Goal: Information Seeking & Learning: Learn about a topic

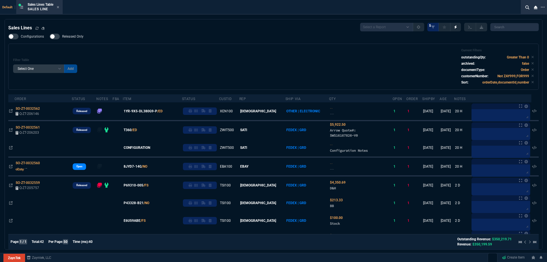
select select
click at [59, 8] on icon at bounding box center [58, 7] width 2 height 2
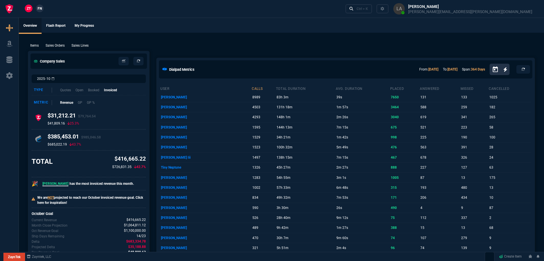
click at [87, 47] on p "Sales Lines" at bounding box center [79, 45] width 17 height 5
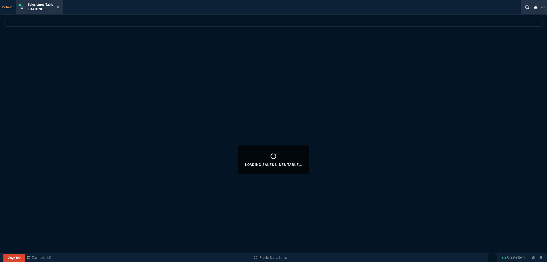
select select
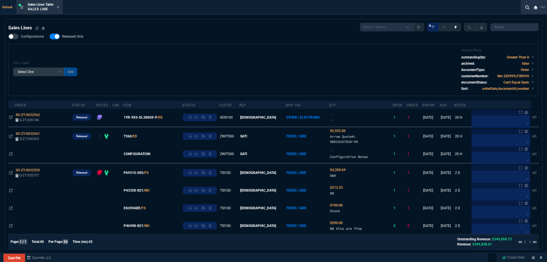
click at [78, 38] on span "Released Only" at bounding box center [72, 36] width 21 height 5
click at [50, 37] on input "Released Only" at bounding box center [49, 36] width 0 height 0
checkbox input "false"
click at [112, 48] on div "Filter Table Select One Add Filter () Age () ATS () Cond (itemVariantCode) Cust…" at bounding box center [273, 70] width 530 height 52
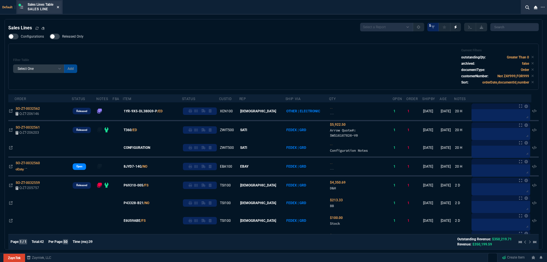
click at [59, 9] on fa-icon at bounding box center [58, 7] width 3 height 4
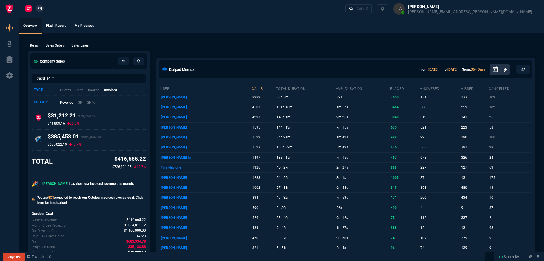
click at [41, 8] on span "FN" at bounding box center [40, 8] width 4 height 5
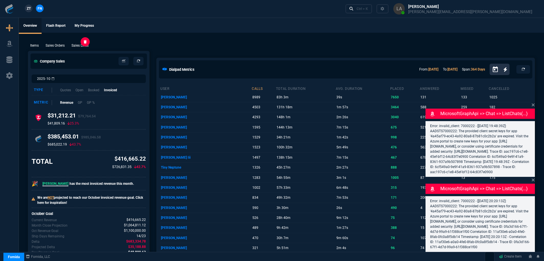
click at [82, 46] on p "Sales Lines" at bounding box center [79, 45] width 17 height 5
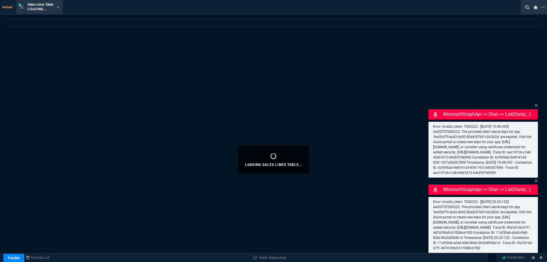
select select
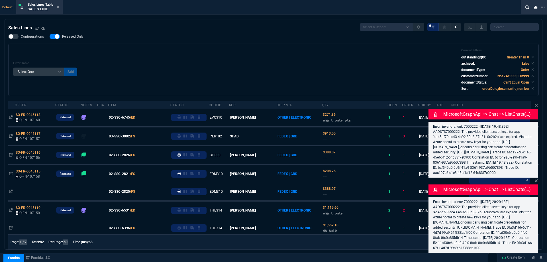
click at [78, 39] on label "Released Only" at bounding box center [70, 37] width 40 height 6
click at [50, 37] on input "Released Only" at bounding box center [49, 36] width 0 height 0
click at [109, 53] on div "Filter Table Select One Add Filter () Age () ATS () Cond (itemVariantCode) Cust…" at bounding box center [273, 69] width 521 height 43
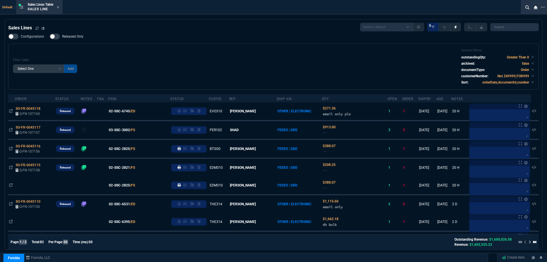
click at [73, 38] on span "Released Only" at bounding box center [72, 36] width 21 height 5
click at [50, 37] on input "Released Only" at bounding box center [49, 36] width 0 height 0
click at [88, 51] on div "Filter Table Select One Add Filter () Age () ATS () Cond (itemVariantCode) Cust…" at bounding box center [273, 66] width 521 height 36
click at [76, 38] on span "Released Only" at bounding box center [72, 36] width 21 height 5
click at [50, 37] on input "Released Only" at bounding box center [49, 36] width 0 height 0
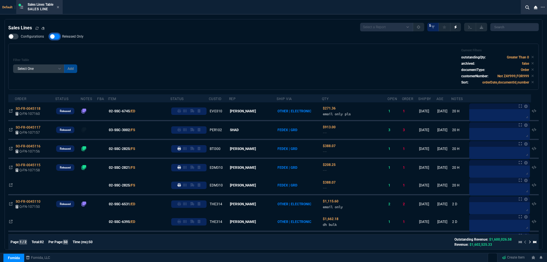
checkbox input "false"
click at [151, 44] on div "Filter Table Select One Add Filter () Age () ATS () Cond (itemVariantCode) Cust…" at bounding box center [273, 67] width 530 height 46
click at [59, 8] on icon at bounding box center [58, 6] width 3 height 3
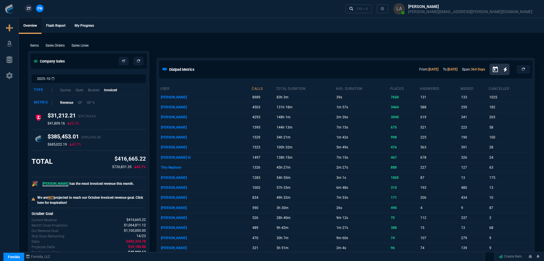
click at [30, 9] on span "ZT" at bounding box center [29, 8] width 4 height 5
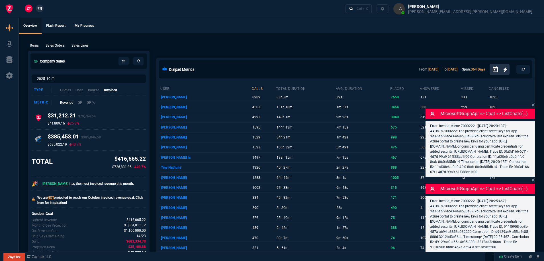
click at [85, 44] on p "Sales Lines" at bounding box center [79, 45] width 17 height 5
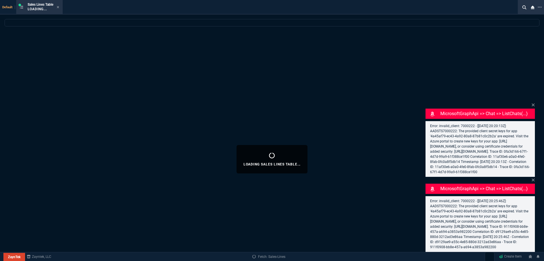
select select
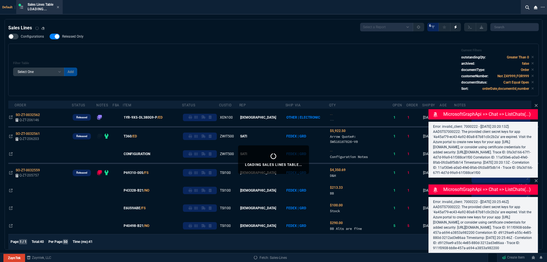
click at [76, 37] on span "Released Only" at bounding box center [72, 36] width 21 height 5
click at [50, 37] on input "Released Only" at bounding box center [49, 36] width 0 height 0
checkbox input "false"
click at [130, 41] on div "Configurations Released Only Filter Table Select One Add Filter () Age () ATS (…" at bounding box center [273, 65] width 530 height 62
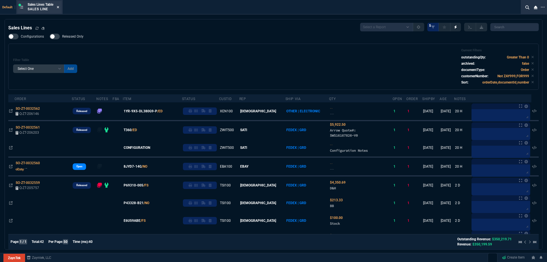
click at [58, 7] on icon at bounding box center [58, 6] width 3 height 3
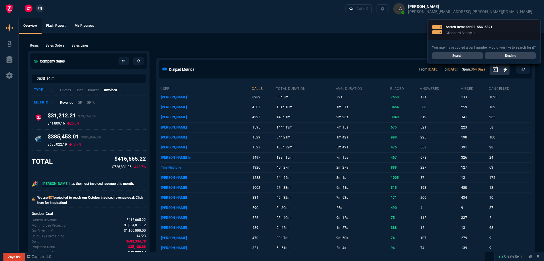
click at [41, 4] on div "ZT FN" at bounding box center [22, 9] width 45 height 10
click at [41, 5] on nx-fornida-client-manager "ZT FN" at bounding box center [34, 9] width 22 height 9
click at [454, 58] on link "Search" at bounding box center [457, 55] width 51 height 7
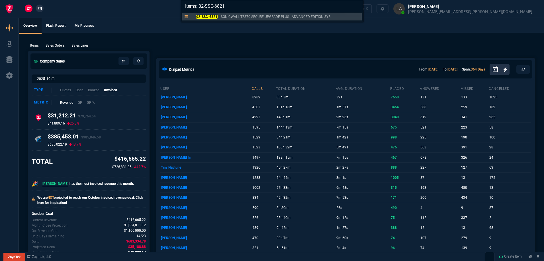
click at [215, 19] on p "02-SSC-6821" at bounding box center [203, 16] width 27 height 5
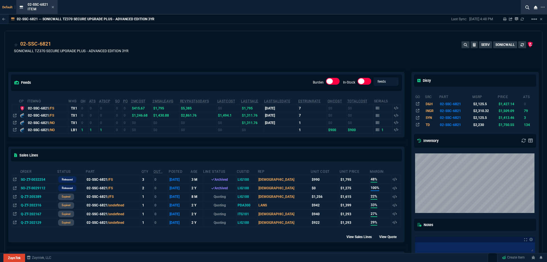
click at [16, 131] on icon at bounding box center [14, 129] width 3 height 3
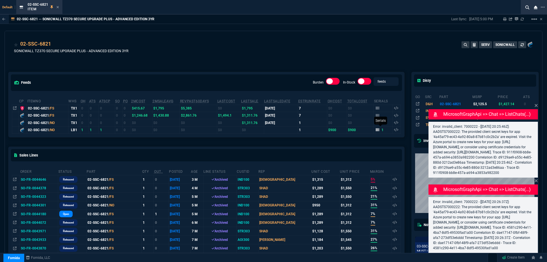
click at [376, 131] on icon at bounding box center [377, 129] width 3 height 3
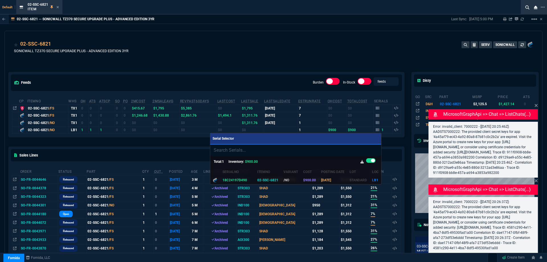
click at [351, 26] on div at bounding box center [273, 131] width 547 height 262
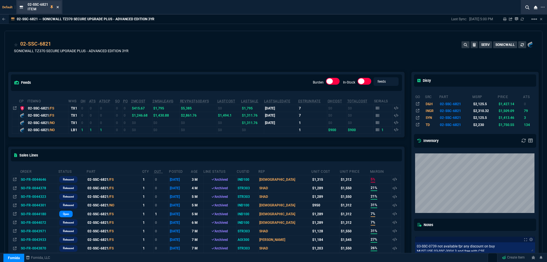
click at [58, 7] on icon at bounding box center [58, 7] width 2 height 2
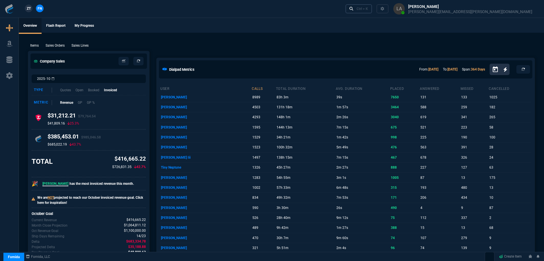
click at [372, 13] on link "Ctrl + K" at bounding box center [358, 8] width 27 height 9
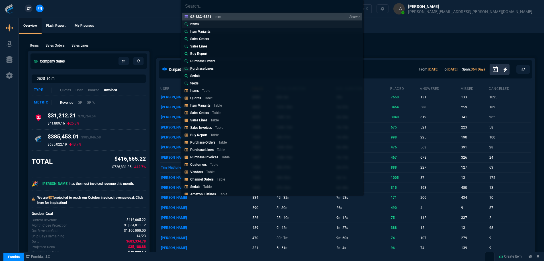
click at [209, 25] on link "Items" at bounding box center [271, 24] width 179 height 7
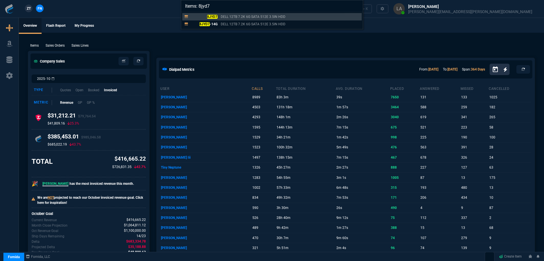
type input "Items: 8jyd7"
click at [209, 25] on mark "8JYD7" at bounding box center [204, 24] width 11 height 4
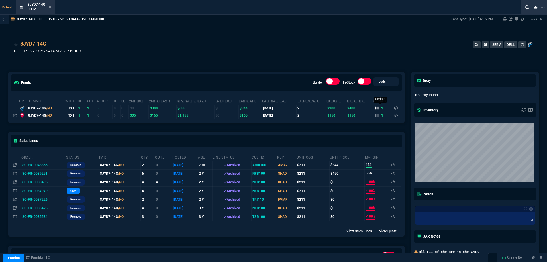
click at [375, 109] on icon at bounding box center [376, 107] width 3 height 3
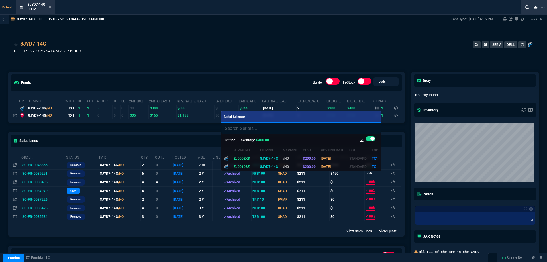
click at [49, 8] on div at bounding box center [273, 131] width 547 height 262
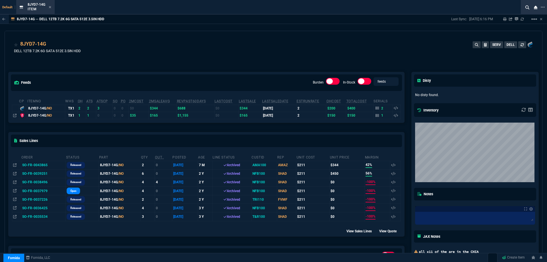
click at [49, 8] on icon at bounding box center [50, 6] width 3 height 3
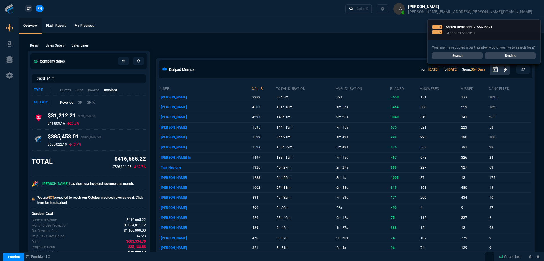
click at [49, 8] on div "ZT FN Ctrl + K" at bounding box center [272, 9] width 544 height 18
click at [505, 57] on link "Decline" at bounding box center [510, 55] width 51 height 7
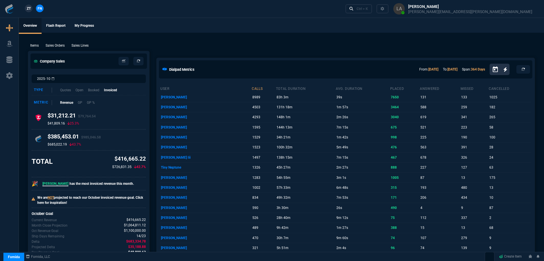
click at [30, 7] on span "ZT" at bounding box center [29, 8] width 4 height 5
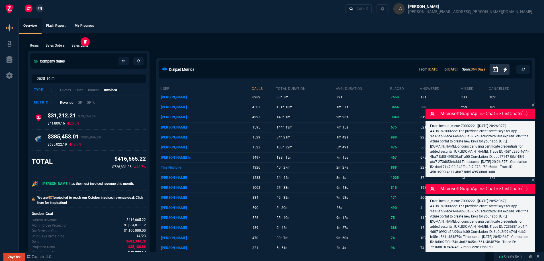
click at [83, 46] on p "Sales Lines" at bounding box center [79, 45] width 17 height 5
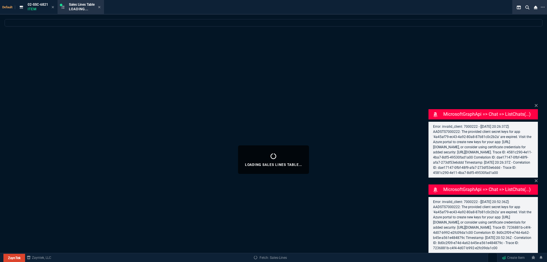
select select
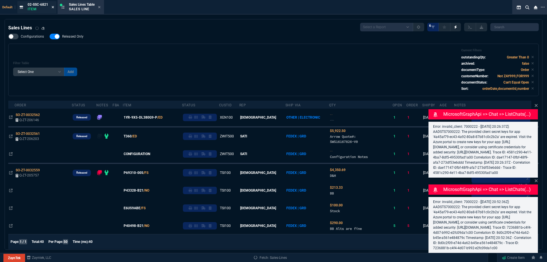
click at [52, 7] on icon at bounding box center [53, 6] width 3 height 3
click at [53, 7] on p "Sales Line" at bounding box center [41, 9] width 26 height 5
click at [72, 37] on span "Released Only" at bounding box center [72, 36] width 21 height 5
click at [50, 37] on input "Released Only" at bounding box center [49, 36] width 0 height 0
checkbox input "false"
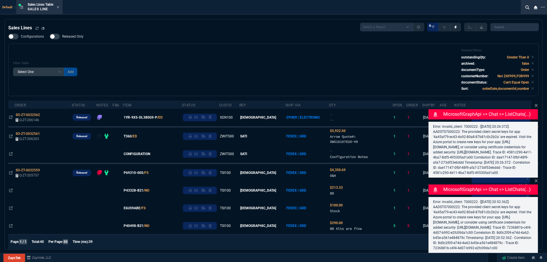
click at [190, 46] on div "Filter Table Select One Add Filter () Age () ATS () Cond (itemVariantCode) Cust…" at bounding box center [273, 70] width 530 height 52
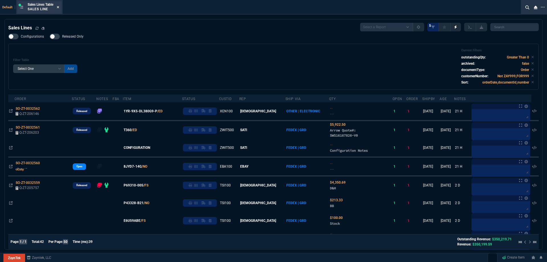
click at [59, 7] on icon at bounding box center [58, 7] width 2 height 2
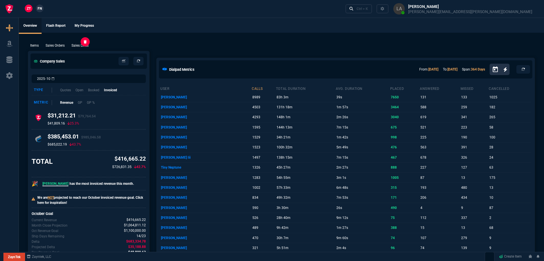
click at [89, 46] on p "Sales Lines" at bounding box center [79, 45] width 17 height 5
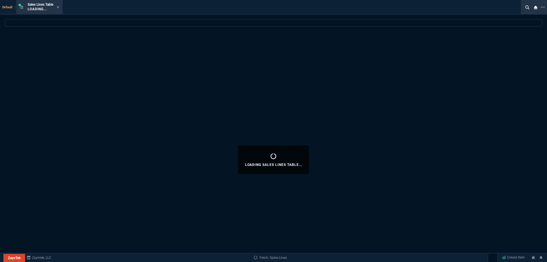
select select
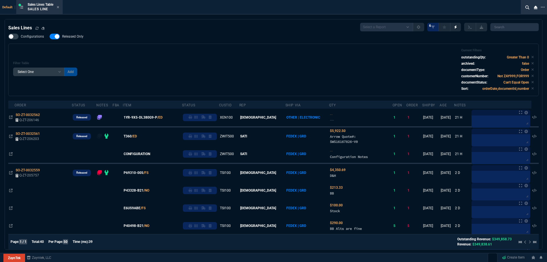
click at [69, 37] on span "Released Only" at bounding box center [72, 36] width 21 height 5
click at [50, 37] on input "Released Only" at bounding box center [49, 36] width 0 height 0
checkbox input "false"
click at [256, 42] on div "Configurations Released Only Filter Table Select One Add Filter () Age () ATS (…" at bounding box center [273, 65] width 530 height 62
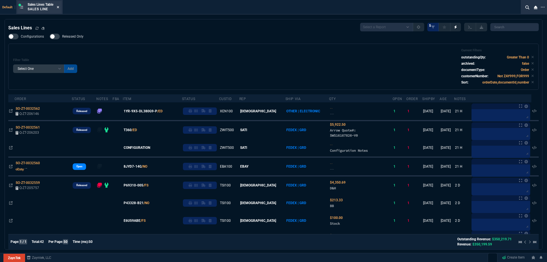
click at [58, 8] on icon at bounding box center [58, 7] width 2 height 2
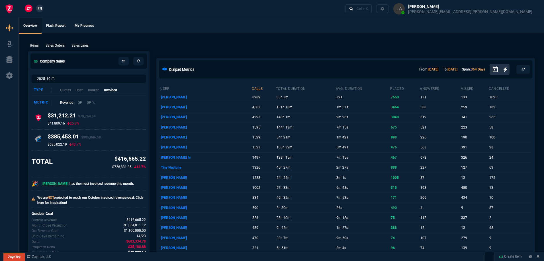
click at [40, 13] on nx-fornida-client-manager "ZT FN" at bounding box center [34, 9] width 22 height 9
click at [40, 11] on link "FN" at bounding box center [40, 9] width 8 height 8
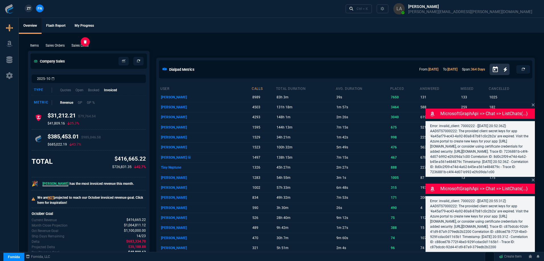
click at [84, 46] on p "Sales Lines" at bounding box center [79, 45] width 17 height 5
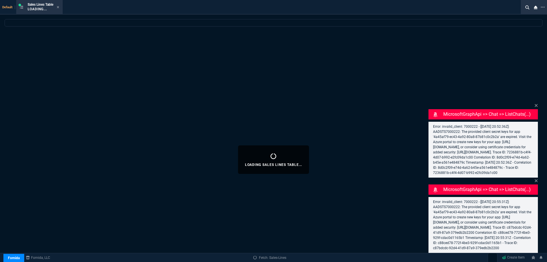
select select
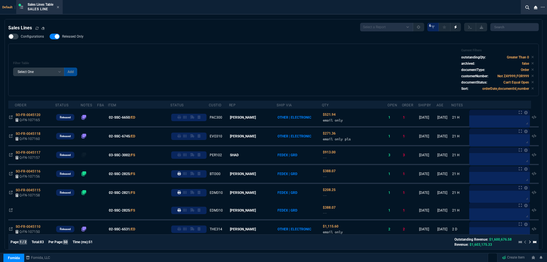
click at [73, 39] on label "Released Only" at bounding box center [70, 37] width 40 height 6
click at [50, 37] on input "Released Only" at bounding box center [49, 36] width 0 height 0
click at [237, 38] on div "Configurations Released Only Filter Table Select One Add Filter () Age () ATS (…" at bounding box center [273, 65] width 530 height 62
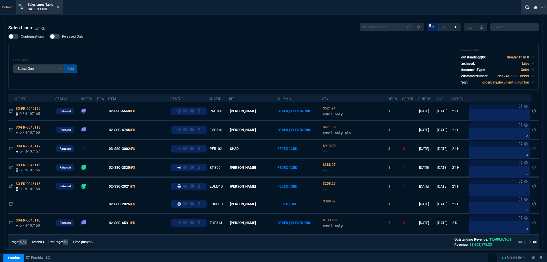
click at [78, 38] on span "Released Only" at bounding box center [72, 36] width 21 height 5
click at [50, 37] on input "Released Only" at bounding box center [49, 36] width 0 height 0
click at [226, 49] on div "Filter Table Select One Add Filter () Age () ATS () Cond (itemVariantCode) Cust…" at bounding box center [273, 66] width 521 height 36
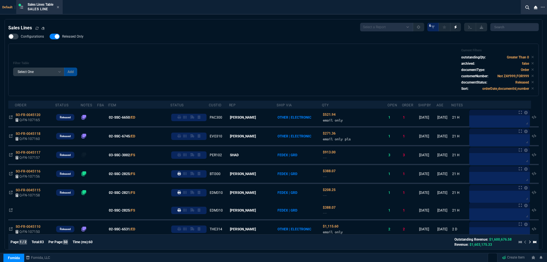
click at [57, 36] on div at bounding box center [55, 37] width 10 height 6
click at [50, 36] on input "Released Only" at bounding box center [49, 36] width 0 height 0
checkbox input "false"
click at [218, 48] on div "Filter Table Select One Add Filter () Age () ATS () Cond (itemVariantCode) Cust…" at bounding box center [273, 70] width 530 height 52
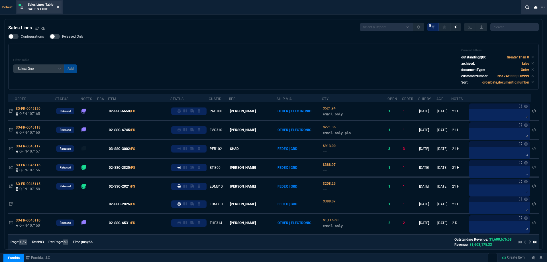
click at [59, 9] on fa-icon at bounding box center [58, 7] width 3 height 4
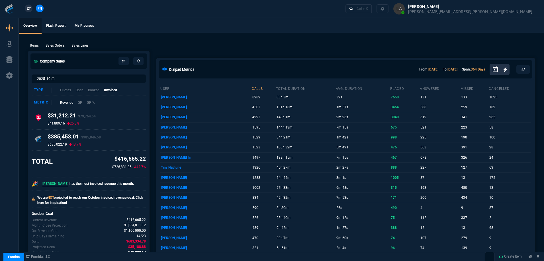
click at [27, 12] on link "ZT" at bounding box center [29, 9] width 8 height 8
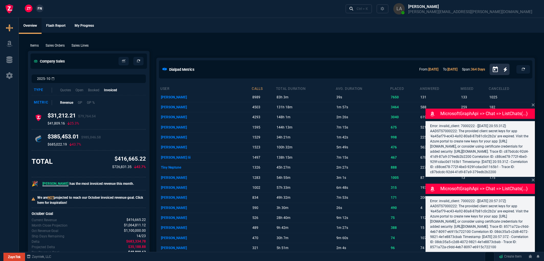
click at [77, 44] on p "Sales Lines" at bounding box center [79, 45] width 17 height 5
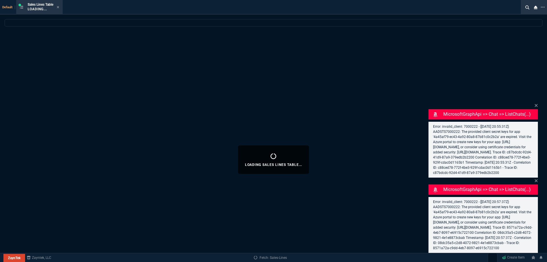
select select
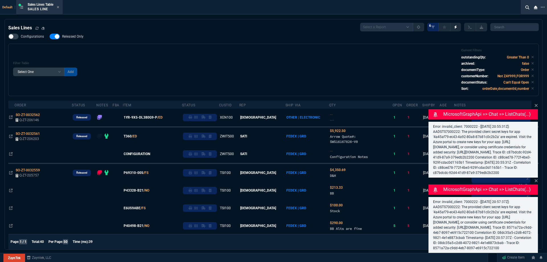
click at [68, 40] on nx-fornida-field-switch-one "Released Only" at bounding box center [70, 37] width 40 height 5
click at [166, 52] on div "Filter Table Select One Add Filter () Age () ATS () Cond (itemVariantCode) Cust…" at bounding box center [273, 69] width 521 height 43
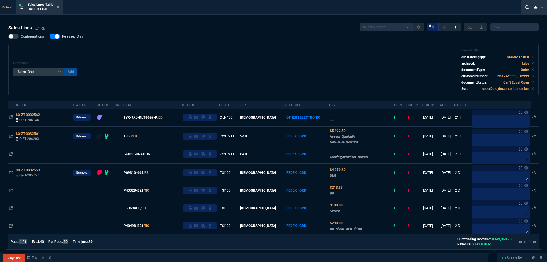
click at [79, 36] on span "Released Only" at bounding box center [72, 36] width 21 height 5
click at [50, 36] on input "Released Only" at bounding box center [49, 36] width 0 height 0
checkbox input "false"
click at [243, 57] on div "Filter Table Select One Add Filter () Age () ATS () Cond (itemVariantCode) Cust…" at bounding box center [273, 69] width 521 height 43
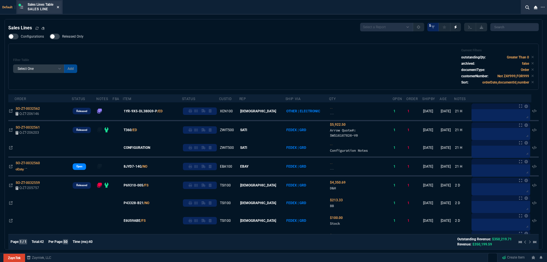
click at [59, 9] on fa-icon at bounding box center [58, 7] width 3 height 4
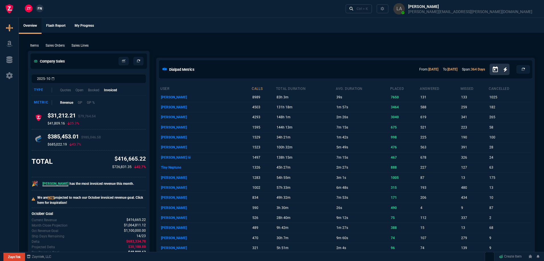
click at [41, 11] on link "FN" at bounding box center [40, 9] width 8 height 8
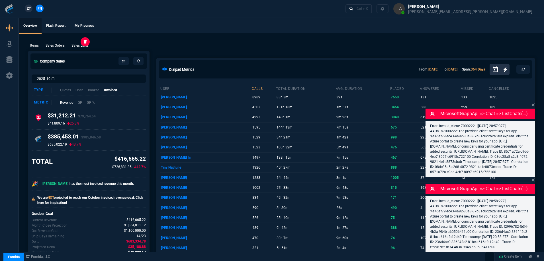
click at [77, 45] on p "Sales Lines" at bounding box center [79, 45] width 17 height 5
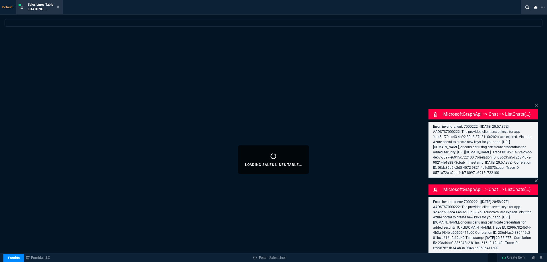
select select
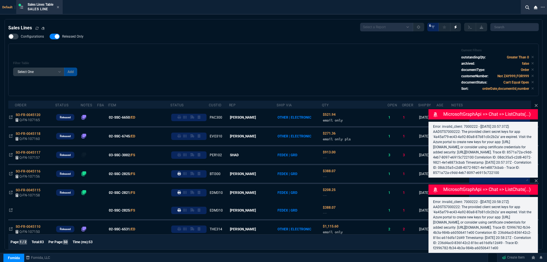
click at [76, 38] on span "Released Only" at bounding box center [72, 36] width 21 height 5
click at [50, 37] on input "Released Only" at bounding box center [49, 36] width 0 height 0
checkbox input "false"
click at [157, 45] on div "Filter Table Select One Add Filter () Age () ATS () Cond (itemVariantCode) Cust…" at bounding box center [273, 70] width 530 height 52
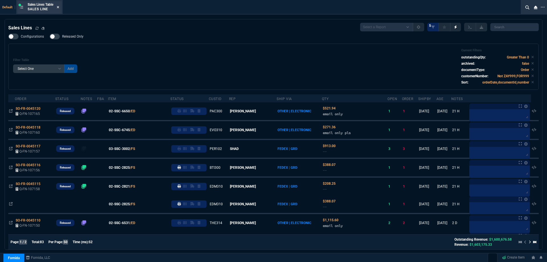
click at [59, 7] on icon at bounding box center [58, 7] width 2 height 2
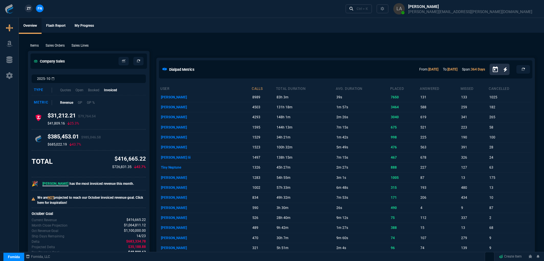
click at [31, 10] on span "ZT" at bounding box center [29, 8] width 4 height 5
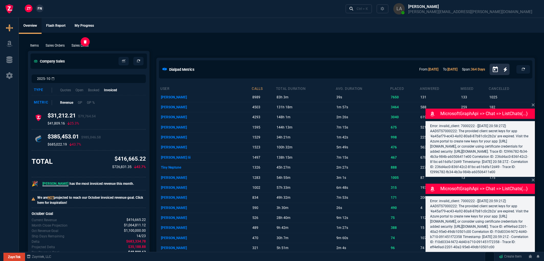
click at [77, 47] on p "Sales Lines" at bounding box center [79, 45] width 17 height 5
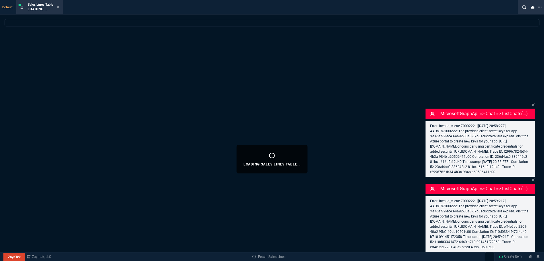
select select
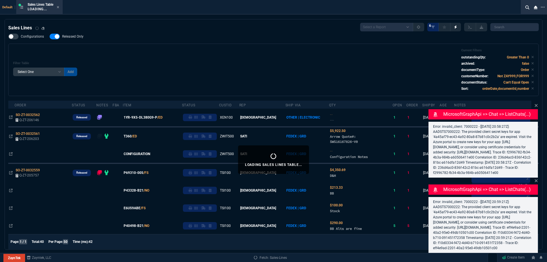
click at [70, 38] on span "Released Only" at bounding box center [72, 36] width 21 height 5
click at [50, 37] on input "Released Only" at bounding box center [49, 36] width 0 height 0
checkbox input "false"
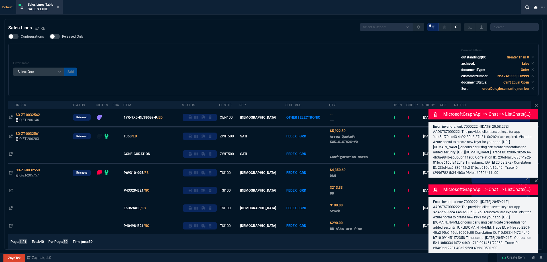
click at [157, 45] on div "Filter Table Select One Add Filter () Age () ATS () Cond (itemVariantCode) Cust…" at bounding box center [273, 70] width 530 height 52
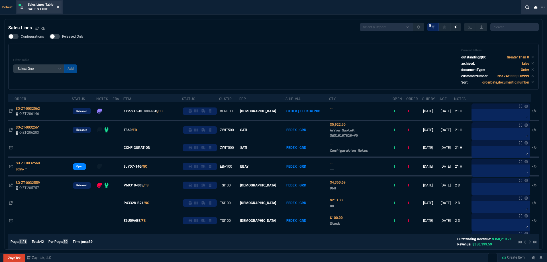
click at [59, 9] on icon at bounding box center [58, 6] width 3 height 3
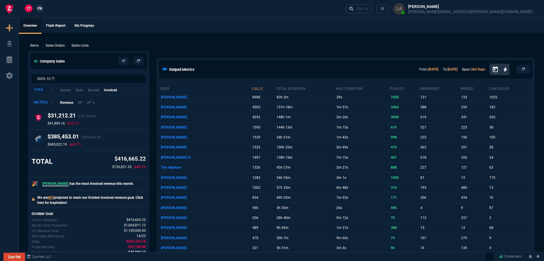
click at [41, 10] on span "FN" at bounding box center [40, 8] width 4 height 5
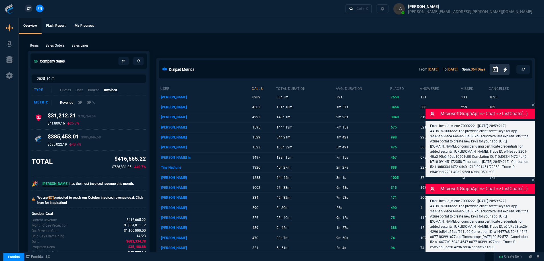
click at [77, 46] on p "Sales Lines" at bounding box center [79, 45] width 17 height 5
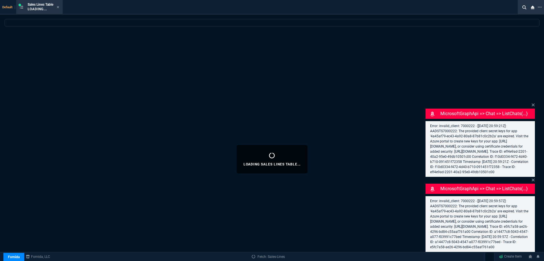
select select
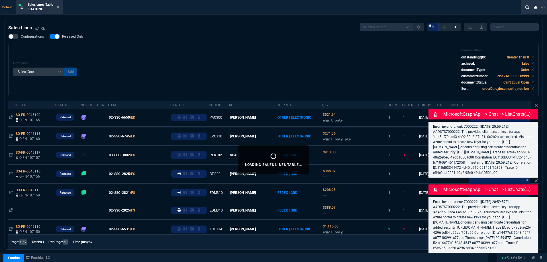
click at [76, 37] on span "Released Only" at bounding box center [72, 36] width 21 height 5
click at [50, 37] on input "Released Only" at bounding box center [49, 36] width 0 height 0
checkbox input "false"
click at [177, 51] on div "Filter Table Select One Add Filter () Age () ATS () Cond (itemVariantCode) Cust…" at bounding box center [273, 69] width 521 height 43
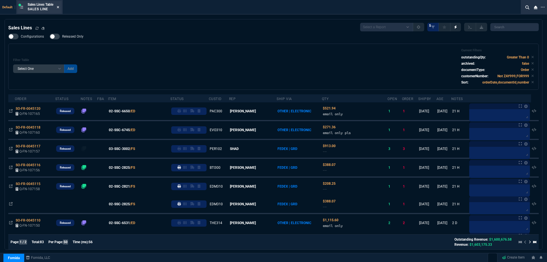
click at [58, 6] on icon at bounding box center [58, 6] width 3 height 3
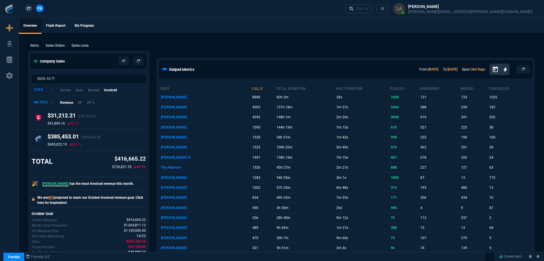
click at [31, 9] on span "ZT" at bounding box center [29, 8] width 4 height 5
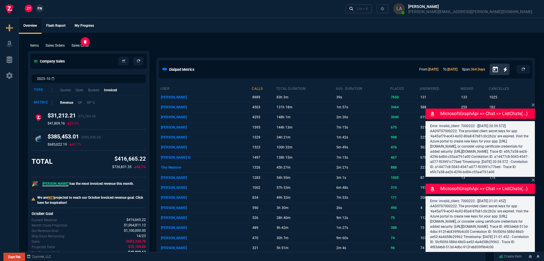
click at [76, 43] on p "Sales Lines" at bounding box center [79, 45] width 17 height 5
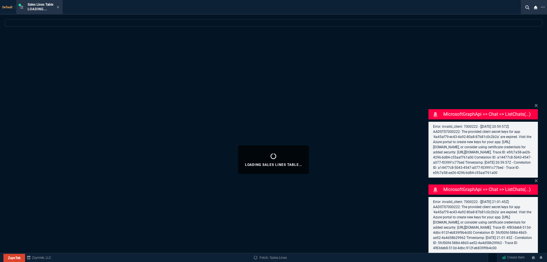
select select
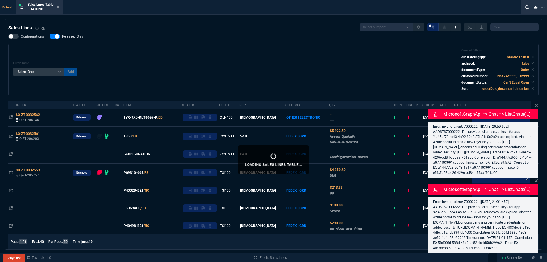
click at [72, 31] on div "Sales Lines Select a Report NEW QUERY SonicWall Sale AMZ (MTD) NEW QUERY INS100…" at bounding box center [273, 27] width 530 height 9
click at [142, 48] on div "Filter Table Select One Add Filter () Age () ATS () Cond (itemVariantCode) Cust…" at bounding box center [273, 70] width 530 height 52
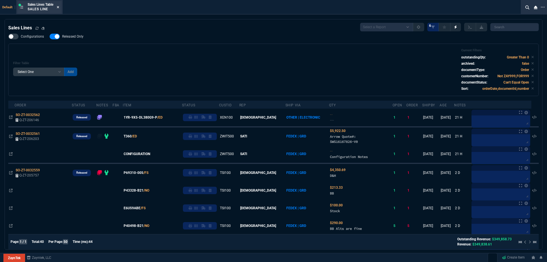
click at [59, 7] on icon at bounding box center [58, 7] width 2 height 2
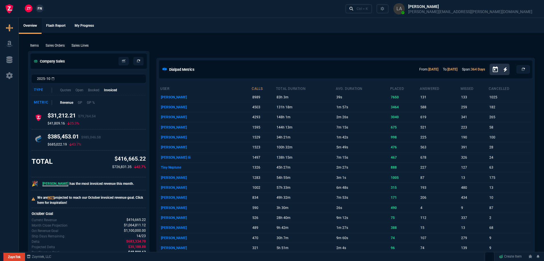
click at [39, 11] on link "FN" at bounding box center [40, 9] width 8 height 8
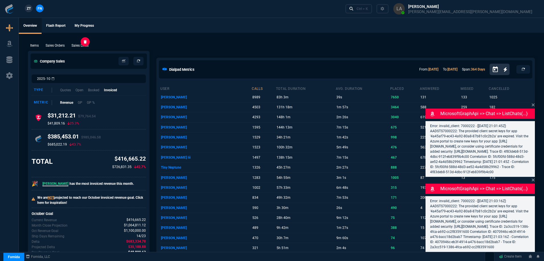
click at [82, 43] on p "Sales Lines" at bounding box center [79, 45] width 17 height 5
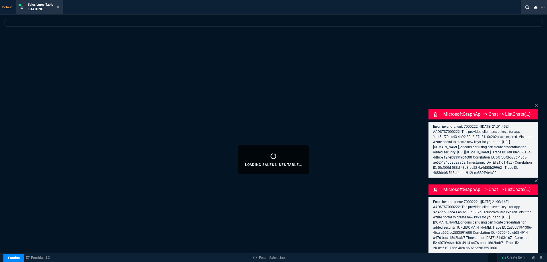
select select
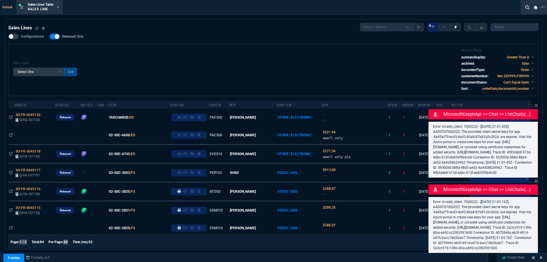
click at [69, 37] on span "Released Only" at bounding box center [72, 36] width 21 height 5
click at [50, 37] on input "Released Only" at bounding box center [49, 36] width 0 height 0
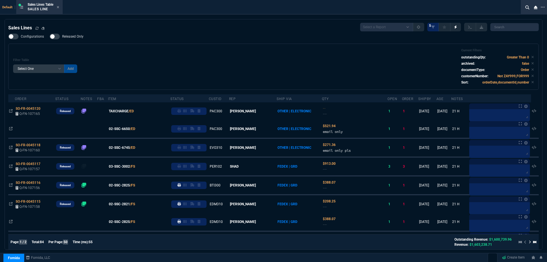
click at [100, 42] on div "Configurations Released Only Filter Table Select One Add Filter () Age () ATS (…" at bounding box center [273, 62] width 530 height 56
click at [78, 35] on span "Released Only" at bounding box center [72, 36] width 21 height 5
click at [50, 36] on input "Released Only" at bounding box center [49, 36] width 0 height 0
click at [104, 43] on div "Configurations Released Only Filter Table Select One Add Filter () Age () ATS (…" at bounding box center [273, 62] width 530 height 56
click at [76, 36] on span "Released Only" at bounding box center [72, 36] width 21 height 5
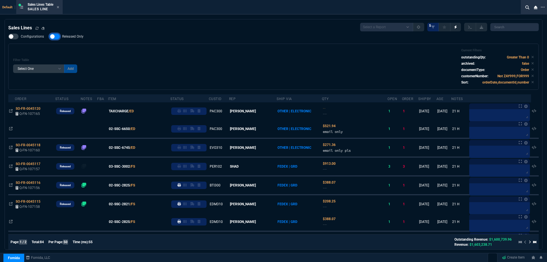
click at [50, 36] on input "Released Only" at bounding box center [49, 36] width 0 height 0
checkbox input "false"
click at [142, 46] on div "Filter Table Select One Add Filter () Age () ATS () Cond (itemVariantCode) Cust…" at bounding box center [273, 67] width 530 height 46
click at [59, 8] on icon at bounding box center [58, 6] width 3 height 3
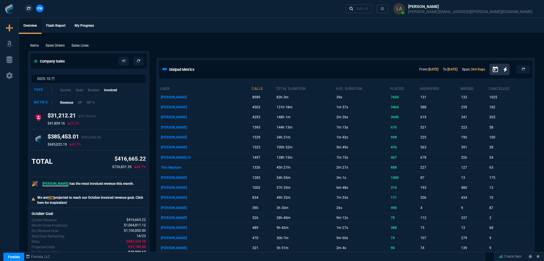
click at [30, 11] on span "ZT" at bounding box center [29, 8] width 4 height 5
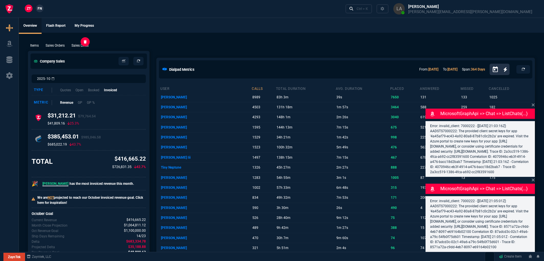
click at [78, 44] on p "Sales Lines" at bounding box center [79, 45] width 17 height 5
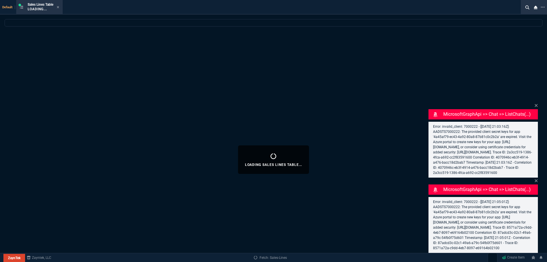
select select
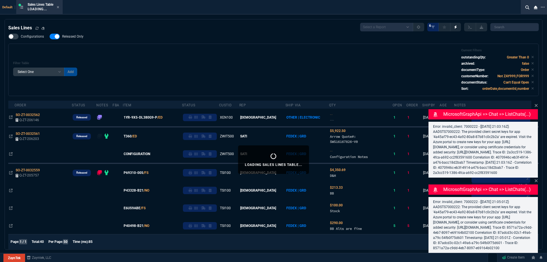
click at [73, 37] on span "Released Only" at bounding box center [72, 36] width 21 height 5
click at [50, 37] on input "Released Only" at bounding box center [49, 36] width 0 height 0
checkbox input "false"
click at [194, 49] on div "Filter Table Select One Add Filter () Age () ATS () Cond (itemVariantCode) Cust…" at bounding box center [273, 70] width 530 height 52
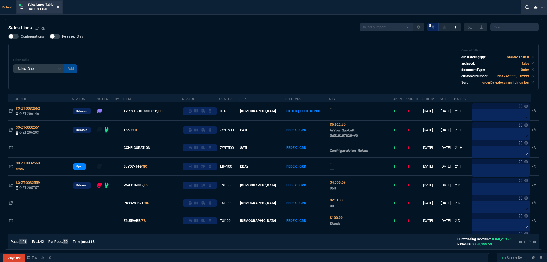
click at [60, 8] on div "Sales Lines Table Sales Line" at bounding box center [39, 7] width 44 height 12
click at [59, 9] on fa-icon at bounding box center [58, 7] width 3 height 4
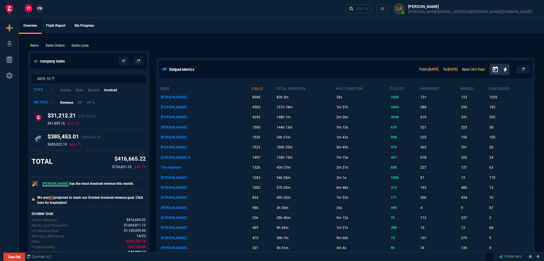
click at [40, 12] on link "FN" at bounding box center [40, 9] width 8 height 8
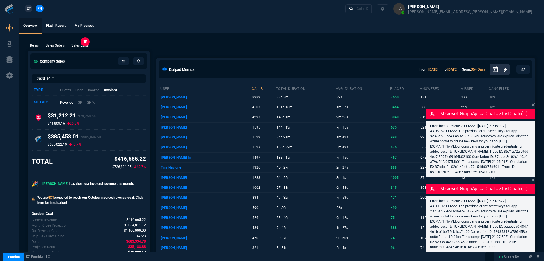
click at [75, 45] on p "Sales Lines" at bounding box center [79, 45] width 17 height 5
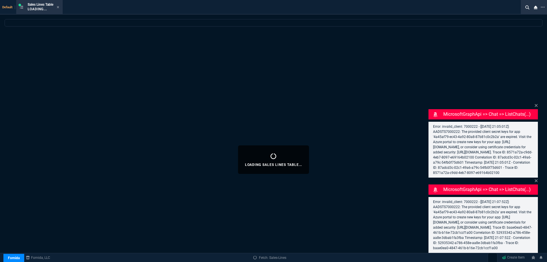
select select
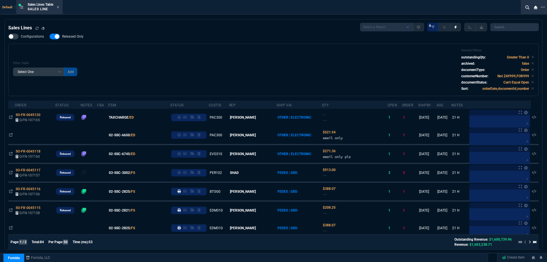
click at [72, 37] on span "Released Only" at bounding box center [72, 36] width 21 height 5
click at [50, 37] on input "Released Only" at bounding box center [49, 36] width 0 height 0
checkbox input "false"
click at [163, 56] on div "Filter Table Select One Add Filter () Age () ATS () Cond (itemVariantCode) Cust…" at bounding box center [273, 69] width 521 height 43
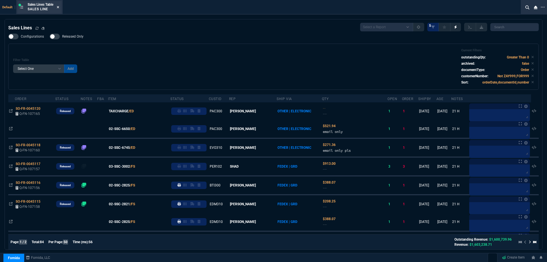
click at [59, 9] on icon at bounding box center [58, 6] width 3 height 3
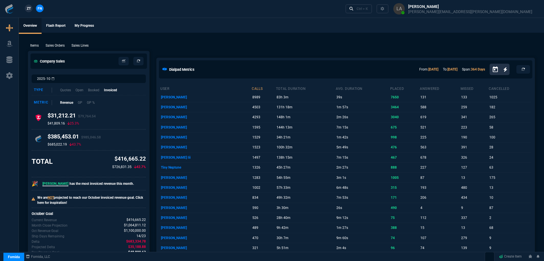
click at [30, 9] on span "ZT" at bounding box center [29, 8] width 4 height 5
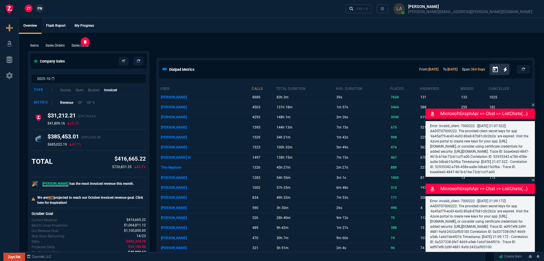
click at [86, 47] on p "Sales Lines" at bounding box center [79, 45] width 17 height 5
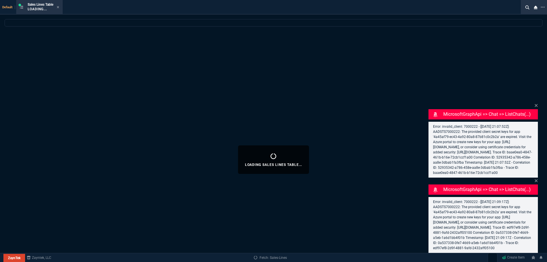
select select
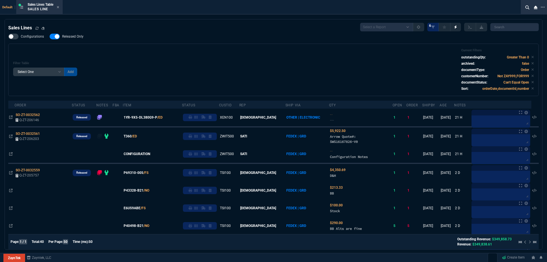
click at [72, 34] on label "Released Only" at bounding box center [70, 37] width 40 height 6
click at [50, 36] on input "Released Only" at bounding box center [49, 36] width 0 height 0
checkbox input "false"
click at [183, 45] on div "Filter Table Select One Add Filter () Age () ATS () Cond (itemVariantCode) Cust…" at bounding box center [273, 70] width 530 height 52
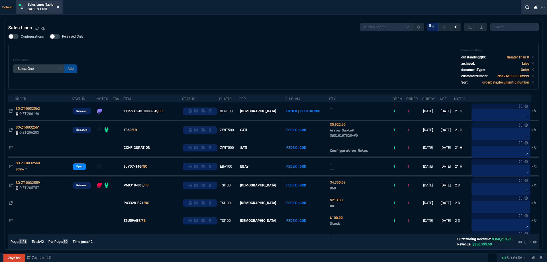
click at [59, 7] on icon at bounding box center [58, 6] width 3 height 3
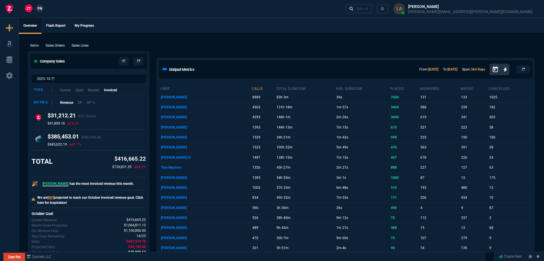
click at [38, 13] on nx-fornida-client-manager "ZT FN" at bounding box center [34, 9] width 22 height 9
click at [38, 12] on link "FN" at bounding box center [40, 9] width 8 height 8
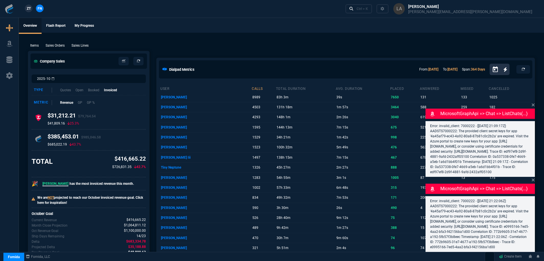
click at [83, 46] on p "Sales Lines" at bounding box center [79, 45] width 17 height 5
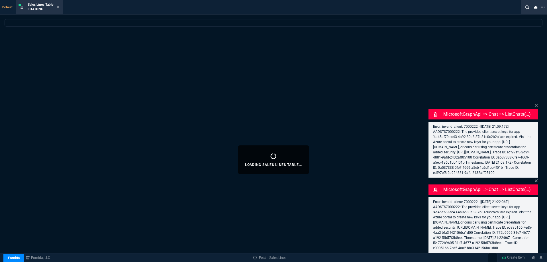
select select
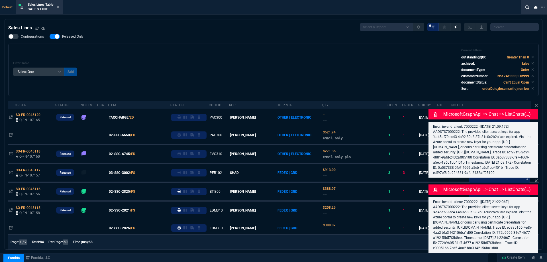
click at [76, 36] on span "Released Only" at bounding box center [72, 36] width 21 height 5
click at [50, 36] on input "Released Only" at bounding box center [49, 36] width 0 height 0
checkbox input "false"
click at [166, 48] on div "Filter Table Select One Add Filter () Age () ATS () Cond (itemVariantCode) Cust…" at bounding box center [273, 70] width 530 height 52
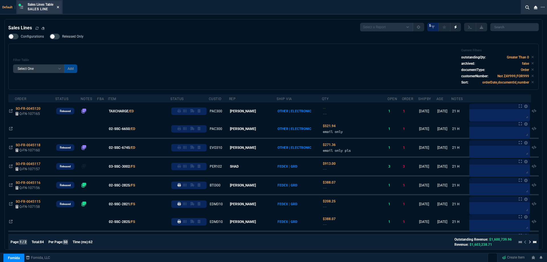
click at [59, 9] on fa-icon at bounding box center [58, 7] width 3 height 4
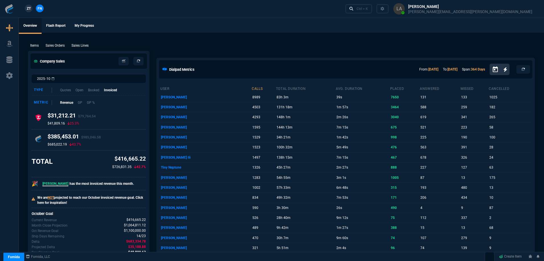
click at [28, 9] on span "ZT" at bounding box center [29, 8] width 4 height 5
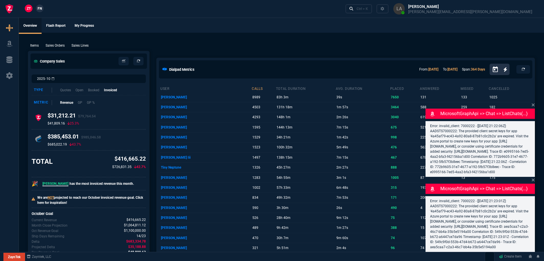
click at [78, 44] on p "Sales Lines" at bounding box center [79, 45] width 17 height 5
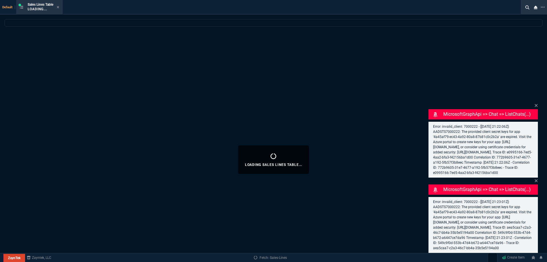
select select
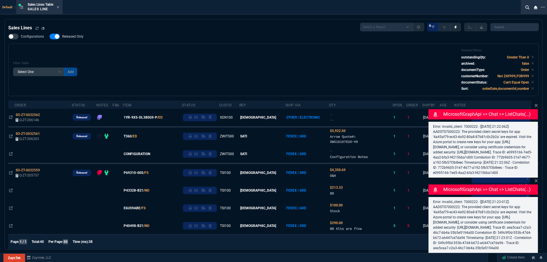
click at [75, 40] on nx-fornida-field-switch-one "Released Only" at bounding box center [70, 37] width 40 height 5
click at [74, 39] on label "Released Only" at bounding box center [70, 37] width 40 height 6
click at [50, 37] on input "Released Only" at bounding box center [49, 36] width 0 height 0
checkbox input "false"
click at [132, 56] on div "Filter Table Select One Add Filter () Age () ATS () Cond (itemVariantCode) Cust…" at bounding box center [273, 69] width 521 height 43
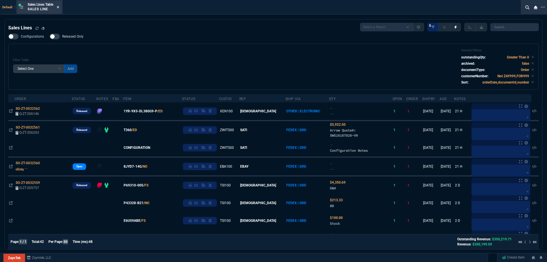
click at [59, 7] on icon at bounding box center [58, 7] width 2 height 2
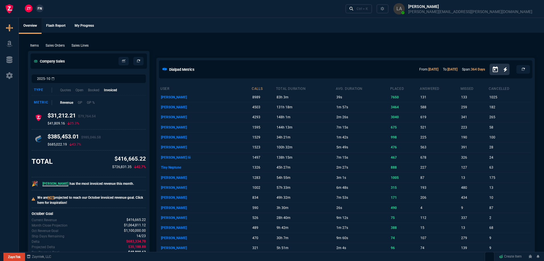
click at [36, 7] on link "FN" at bounding box center [40, 9] width 8 height 8
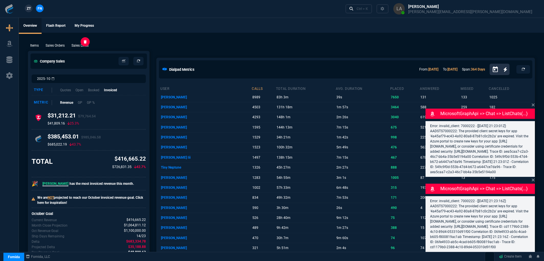
click at [88, 44] on p "Sales Lines" at bounding box center [79, 45] width 17 height 5
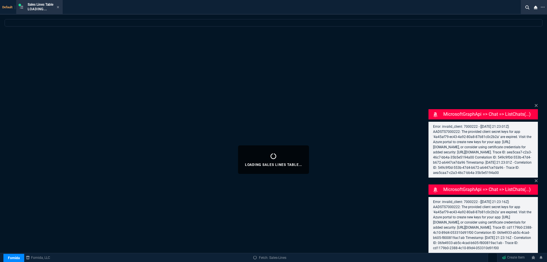
select select
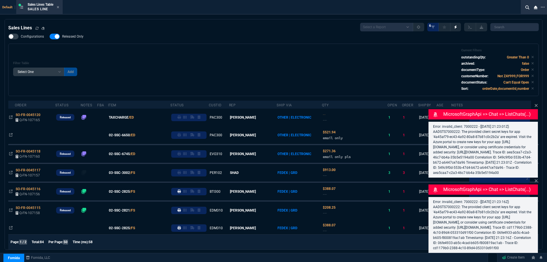
click at [534, 103] on icon at bounding box center [535, 105] width 3 height 5
click at [535, 179] on icon at bounding box center [536, 180] width 3 height 3
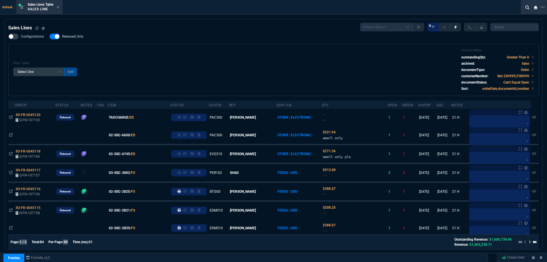
click at [69, 38] on span "Released Only" at bounding box center [72, 36] width 21 height 5
click at [50, 37] on input "Released Only" at bounding box center [49, 36] width 0 height 0
checkbox input "false"
click at [200, 55] on div "Filter Table Select One Add Filter () Age () ATS () Cond (itemVariantCode) Cust…" at bounding box center [273, 69] width 521 height 43
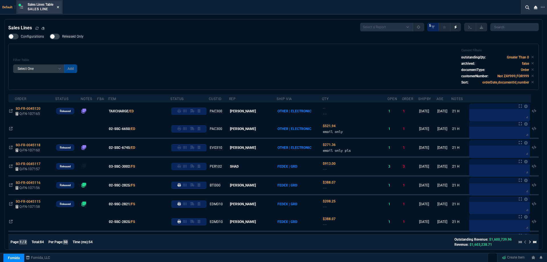
click at [59, 8] on icon at bounding box center [58, 7] width 2 height 2
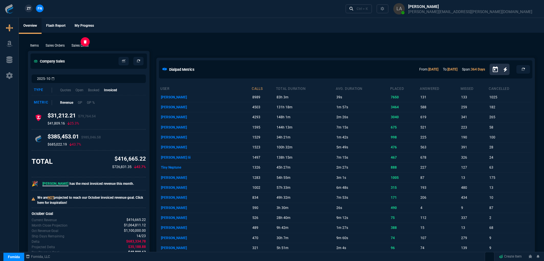
click at [86, 47] on p "Sales Lines" at bounding box center [79, 45] width 17 height 5
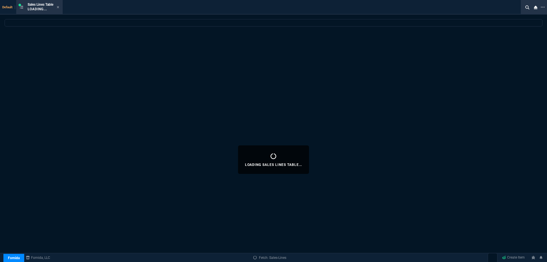
select select
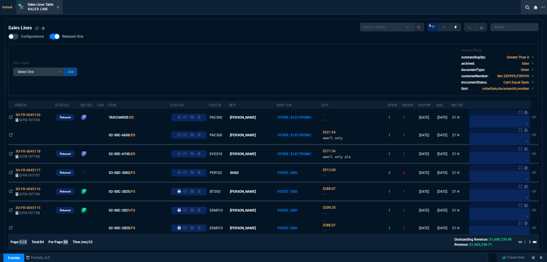
click at [73, 36] on span "Released Only" at bounding box center [72, 36] width 21 height 5
click at [50, 36] on input "Released Only" at bounding box center [49, 36] width 0 height 0
checkbox input "false"
click at [175, 52] on div "Filter Table Select One Add Filter () Age () ATS () Cond (itemVariantCode) Cust…" at bounding box center [273, 69] width 521 height 43
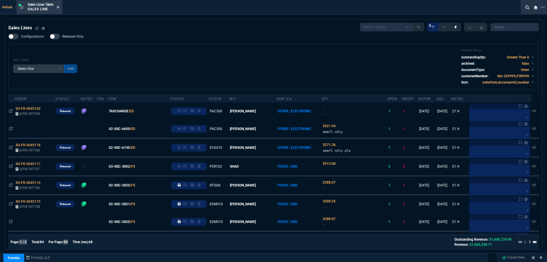
click at [59, 8] on icon at bounding box center [58, 6] width 3 height 3
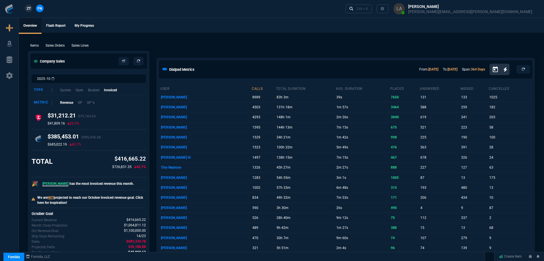
click at [222, 43] on div "Items Sales Orders Sales Lines Add Link" at bounding box center [281, 45] width 507 height 7
click at [372, 12] on link "Ctrl + K" at bounding box center [358, 8] width 27 height 9
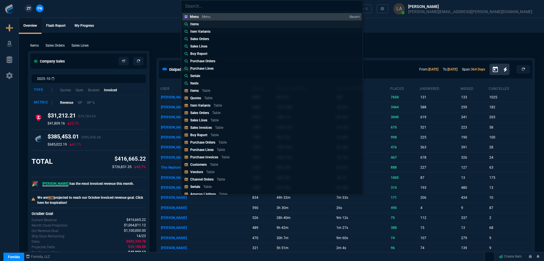
click at [200, 27] on link "Items" at bounding box center [271, 24] width 179 height 7
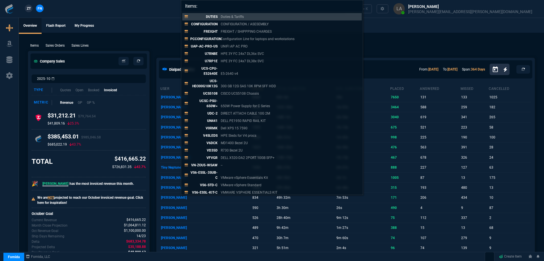
paste input "787PR/MR"
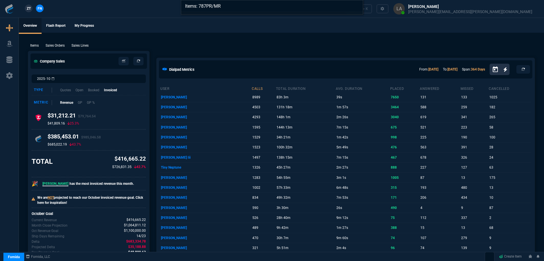
type input "Items: 787PR/MR"
click at [154, 18] on div "Items: 787PR/MR" at bounding box center [272, 130] width 544 height 261
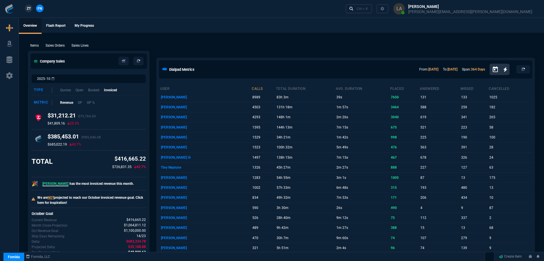
click at [28, 10] on span "ZT" at bounding box center [29, 8] width 4 height 5
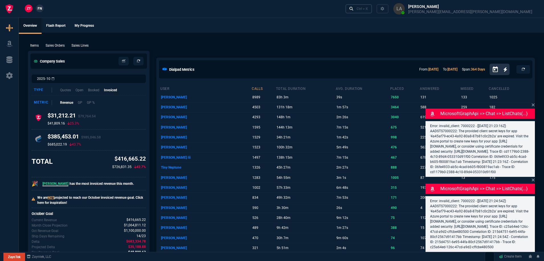
click at [372, 12] on link "Ctrl + K" at bounding box center [358, 8] width 27 height 9
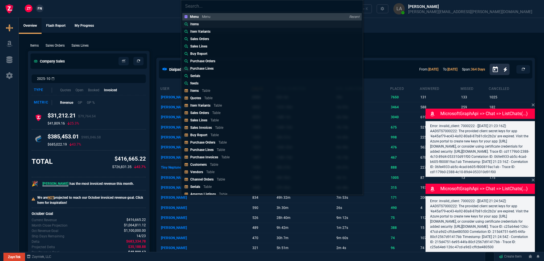
click at [211, 26] on link "Items" at bounding box center [271, 24] width 179 height 7
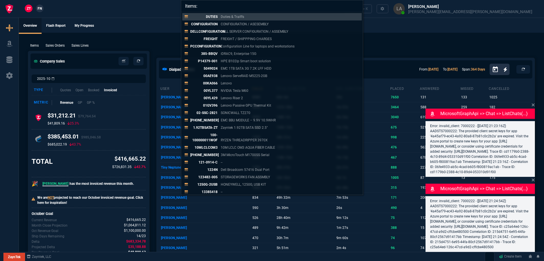
paste input "787PR/MR"
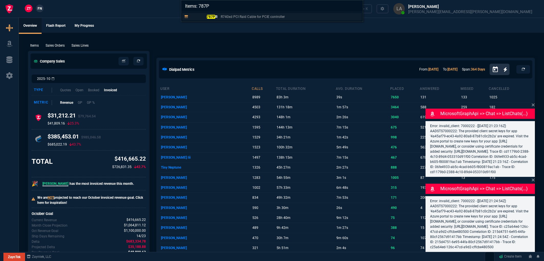
type input "Items: 787P"
click at [218, 19] on div "787P R R740xd PCI Raid Cable for PCIE controller" at bounding box center [238, 16] width 97 height 5
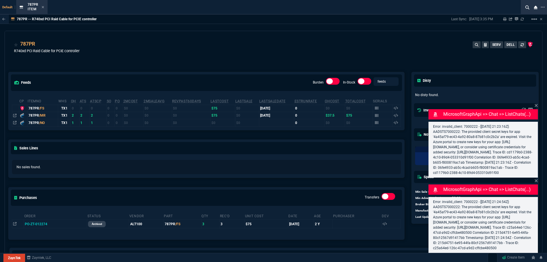
click at [217, 24] on div "787PR -- R740xd PCI Raid Cable for PCIE controller Last Sync: 2/22/24, 3:35 PM …" at bounding box center [273, 134] width 547 height 239
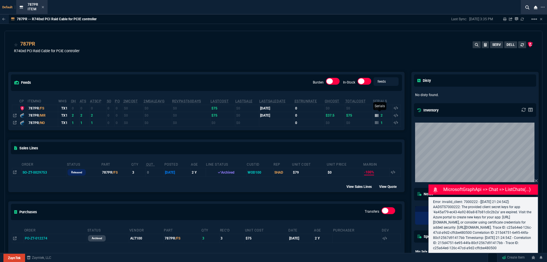
click at [375, 116] on icon at bounding box center [376, 115] width 3 height 3
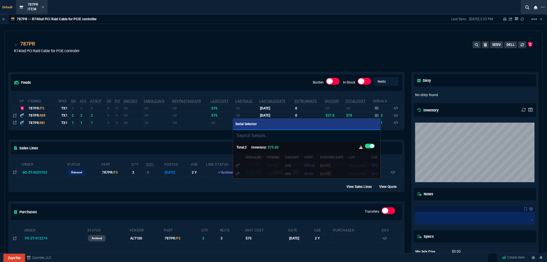
click at [287, 64] on div at bounding box center [273, 131] width 547 height 262
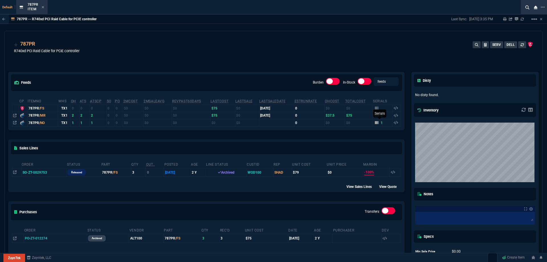
click at [375, 124] on icon at bounding box center [376, 122] width 3 height 3
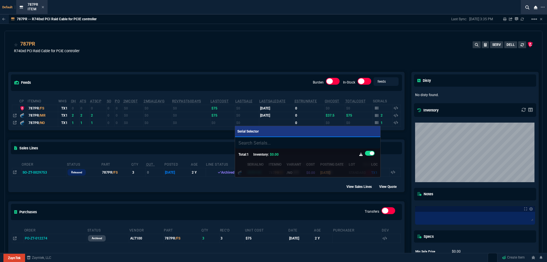
click at [335, 53] on div at bounding box center [273, 131] width 547 height 262
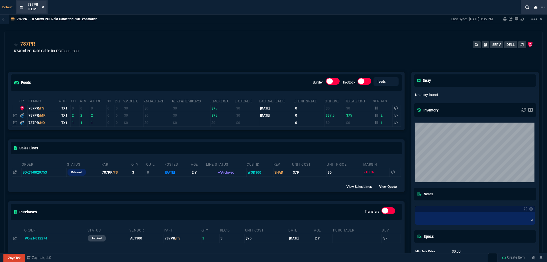
click at [42, 7] on icon at bounding box center [43, 7] width 2 height 2
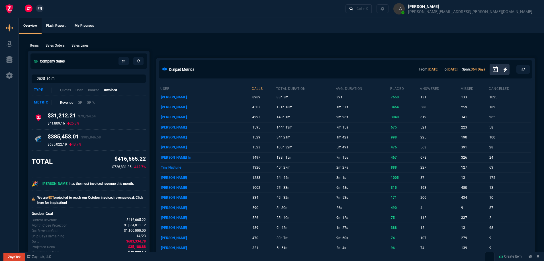
click at [36, 8] on link "FN" at bounding box center [40, 9] width 8 height 8
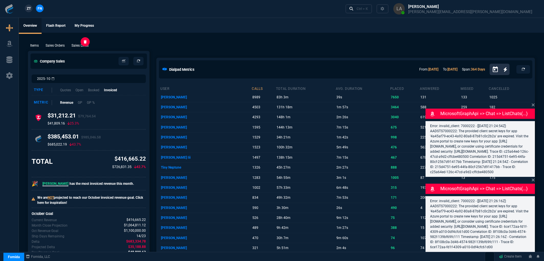
click at [79, 44] on p "Sales Lines" at bounding box center [79, 45] width 17 height 5
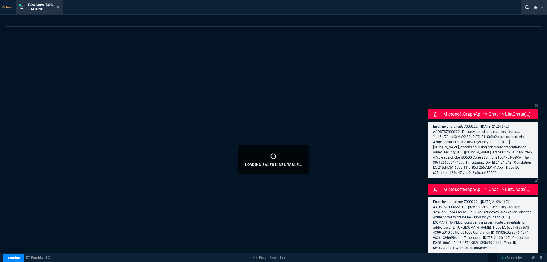
select select
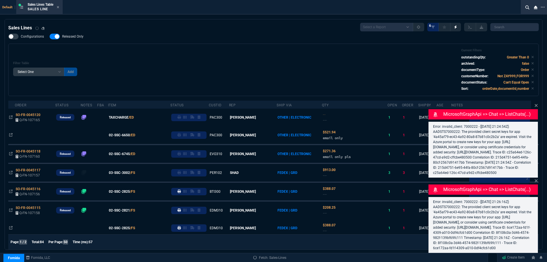
click at [69, 38] on span "Released Only" at bounding box center [72, 36] width 21 height 5
click at [50, 37] on input "Released Only" at bounding box center [49, 36] width 0 height 0
checkbox input "false"
click at [196, 49] on div "Filter Table Select One Add Filter () Age () ATS () Cond (itemVariantCode) Cust…" at bounding box center [273, 69] width 521 height 43
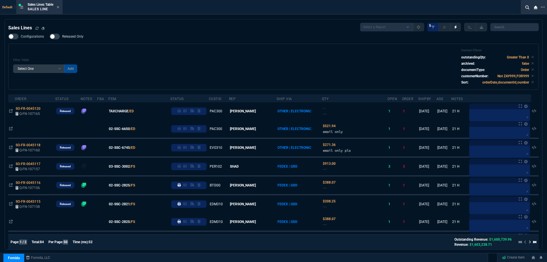
click at [59, 7] on icon at bounding box center [58, 7] width 2 height 2
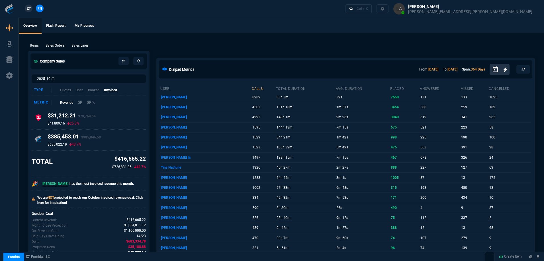
click at [31, 7] on link "ZT" at bounding box center [29, 9] width 8 height 8
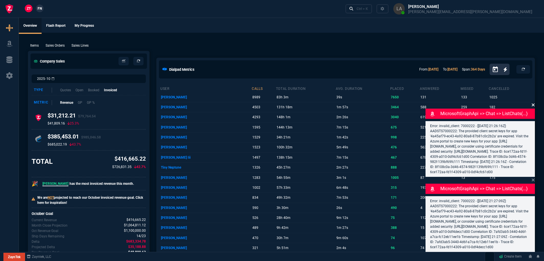
click at [533, 104] on icon at bounding box center [533, 105] width 3 height 3
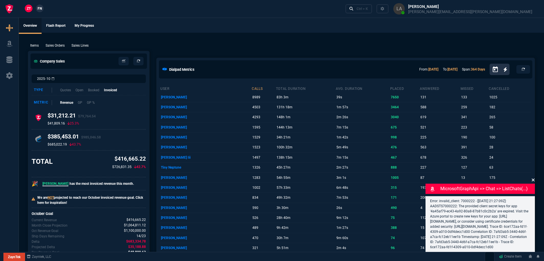
click at [533, 179] on icon at bounding box center [533, 180] width 3 height 3
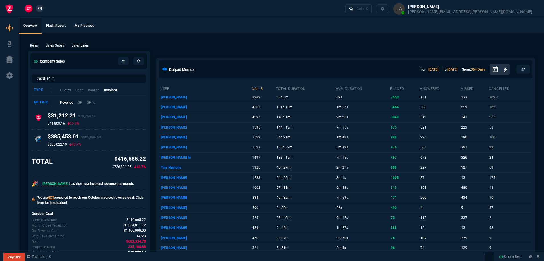
click at [42, 7] on span "FN" at bounding box center [40, 8] width 4 height 5
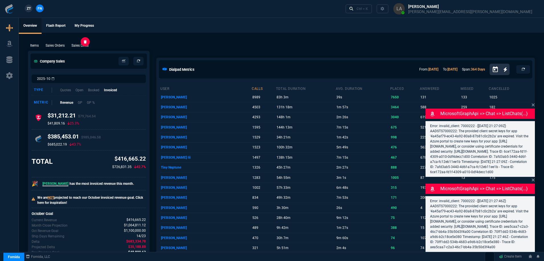
click at [75, 47] on p "Sales Lines" at bounding box center [79, 45] width 17 height 5
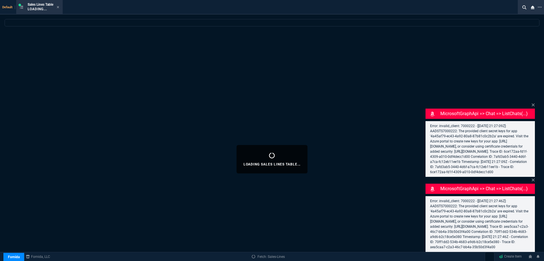
select select
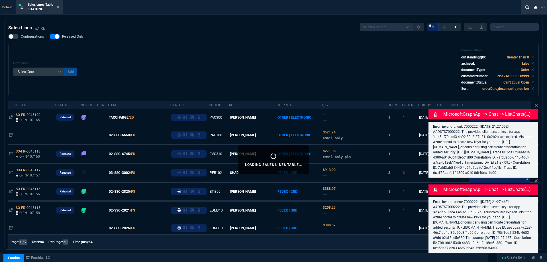
click at [62, 35] on span "Released Only" at bounding box center [72, 36] width 21 height 5
click at [50, 36] on input "Released Only" at bounding box center [49, 36] width 0 height 0
checkbox input "false"
click at [169, 60] on div "Filter Table Select One Add Filter () Age () ATS () Cond (itemVariantCode) Cust…" at bounding box center [273, 69] width 521 height 43
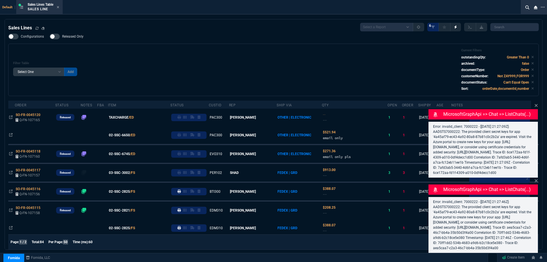
click at [537, 104] on icon at bounding box center [536, 105] width 3 height 3
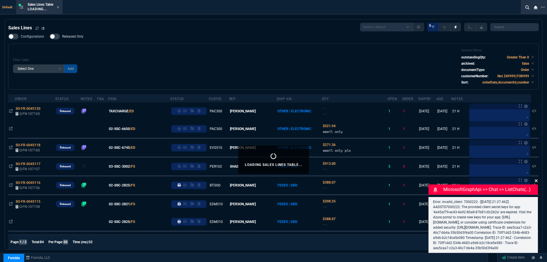
click at [537, 179] on icon at bounding box center [536, 180] width 3 height 3
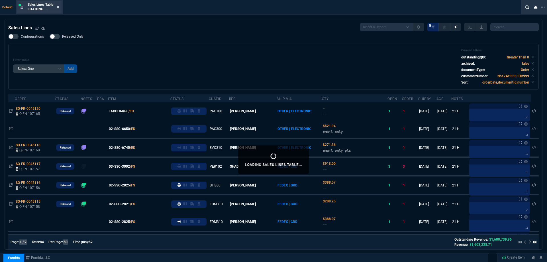
click at [59, 7] on icon at bounding box center [58, 7] width 2 height 2
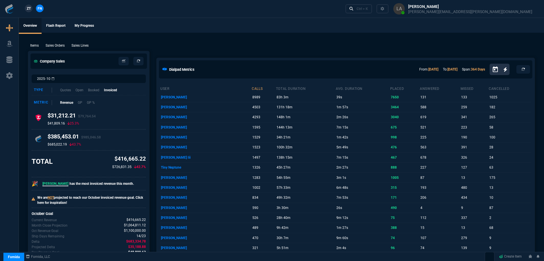
click at [30, 10] on span "ZT" at bounding box center [29, 8] width 4 height 5
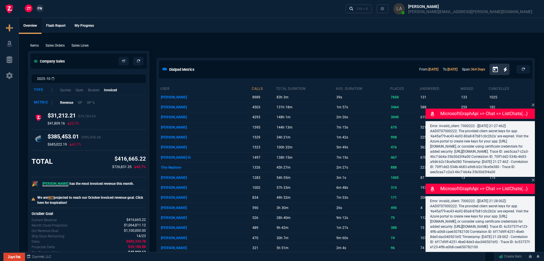
click at [77, 44] on p "Sales Lines" at bounding box center [79, 45] width 17 height 5
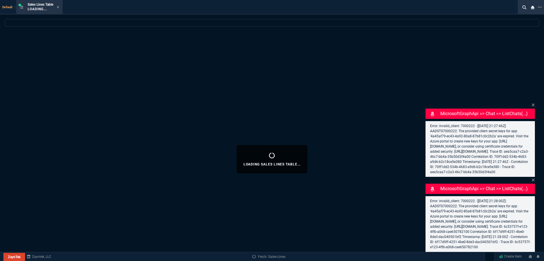
select select
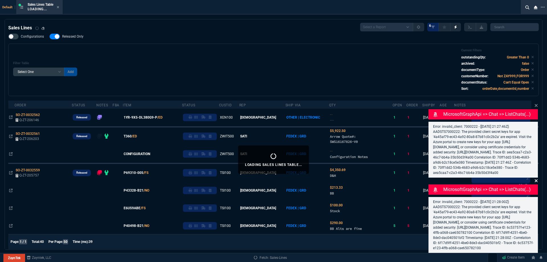
click at [536, 103] on icon at bounding box center [535, 105] width 3 height 5
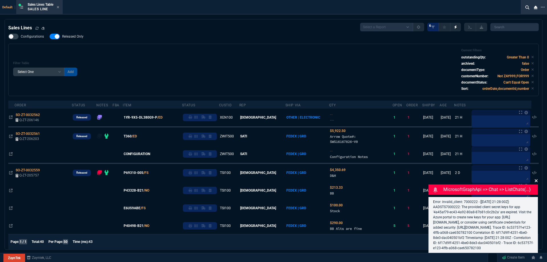
click at [536, 179] on icon at bounding box center [536, 180] width 3 height 3
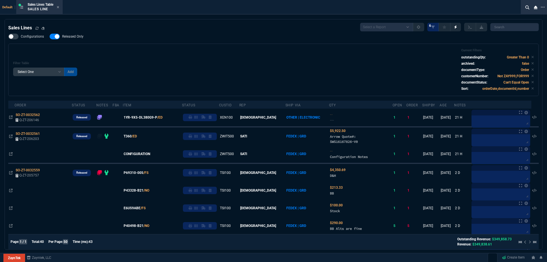
click at [76, 39] on span "Released Only" at bounding box center [72, 36] width 21 height 5
click at [50, 37] on input "Released Only" at bounding box center [49, 36] width 0 height 0
checkbox input "false"
click at [221, 67] on div "Filter Table Select One Add Filter () Age () ATS () Cond (itemVariantCode) Cust…" at bounding box center [273, 69] width 521 height 43
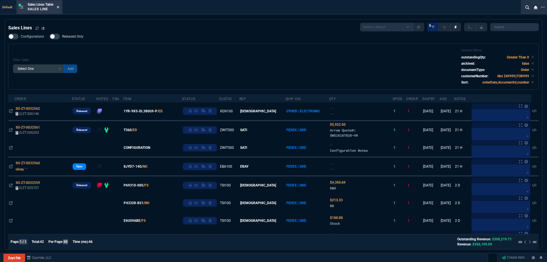
click at [59, 8] on icon at bounding box center [58, 7] width 2 height 2
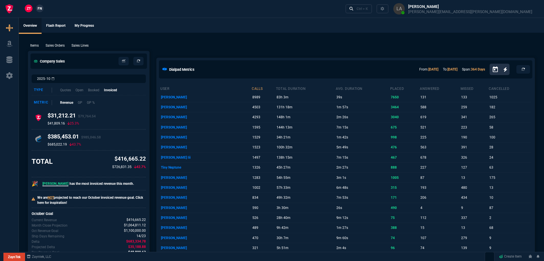
click at [42, 10] on link "FN" at bounding box center [40, 9] width 8 height 8
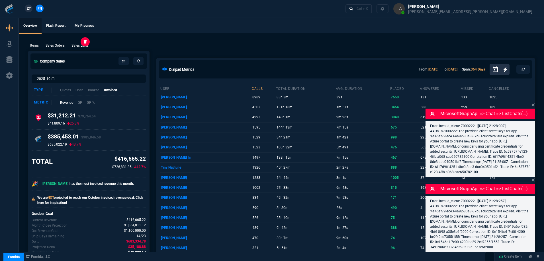
click at [84, 47] on p "Sales Lines" at bounding box center [79, 45] width 17 height 5
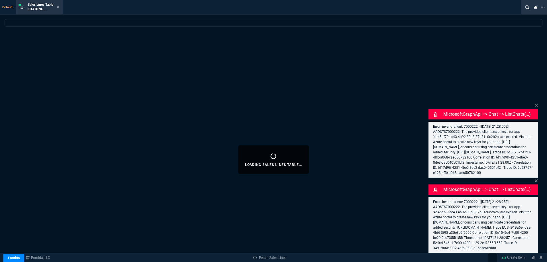
select select
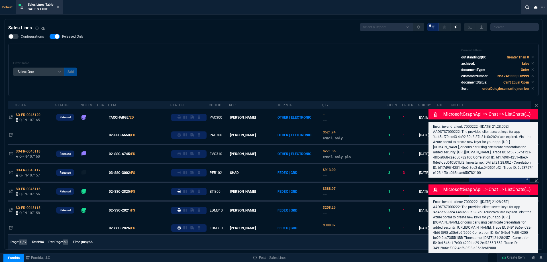
click at [79, 40] on nx-fornida-field-switch-one "Released Only" at bounding box center [70, 37] width 40 height 5
click at [163, 48] on div "Filter Table Select One Add Filter () Age () ATS () Cond (itemVariantCode) Cust…" at bounding box center [273, 70] width 530 height 52
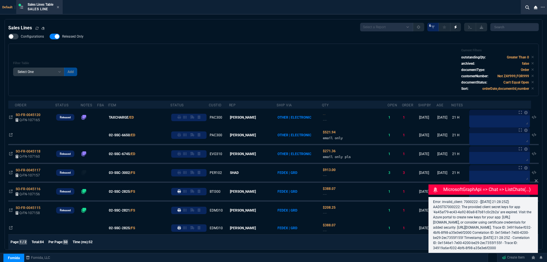
click at [58, 35] on div at bounding box center [55, 37] width 10 height 6
click at [50, 36] on input "Released Only" at bounding box center [49, 36] width 0 height 0
checkbox input "false"
click at [129, 52] on div "Filter Table Select One Add Filter () Age () ATS () Cond (itemVariantCode) Cust…" at bounding box center [273, 69] width 521 height 43
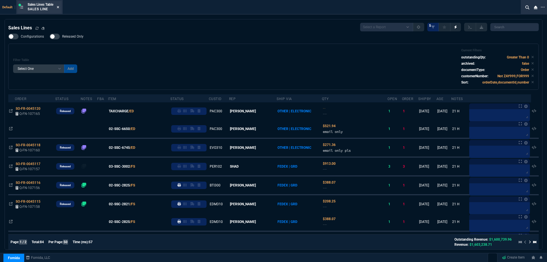
click at [59, 8] on icon at bounding box center [58, 6] width 3 height 3
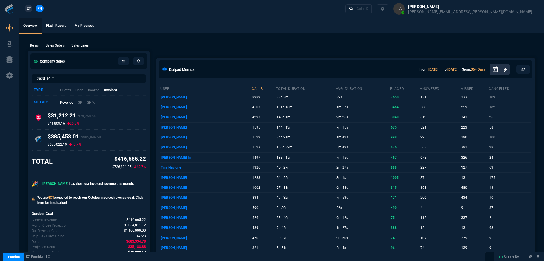
click at [27, 8] on span "ZT" at bounding box center [29, 8] width 4 height 5
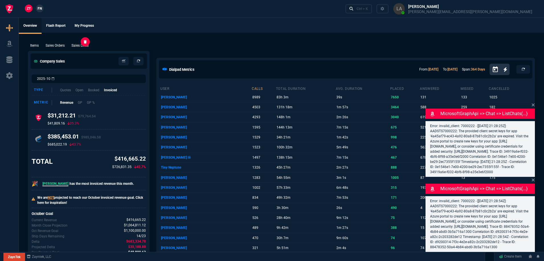
click at [77, 45] on p "Sales Lines" at bounding box center [79, 45] width 17 height 5
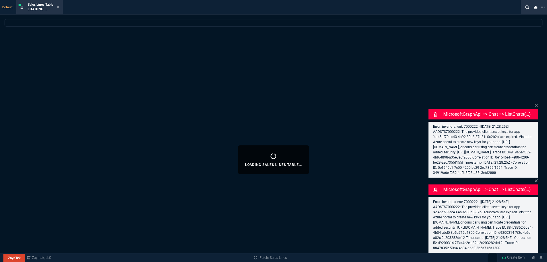
select select
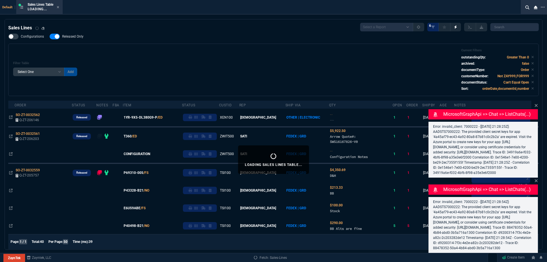
click at [73, 37] on span "Released Only" at bounding box center [72, 36] width 21 height 5
click at [50, 37] on input "Released Only" at bounding box center [49, 36] width 0 height 0
checkbox input "false"
click at [175, 47] on div "Filter Table Select One Add Filter () Age () ATS () Cond (itemVariantCode) Cust…" at bounding box center [273, 70] width 530 height 52
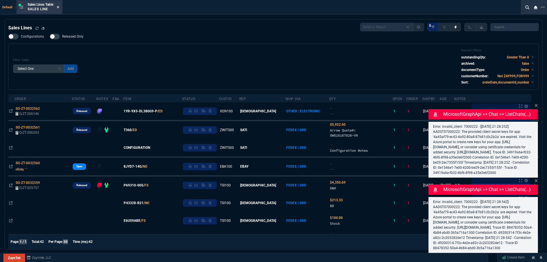
click at [58, 6] on icon at bounding box center [58, 6] width 3 height 3
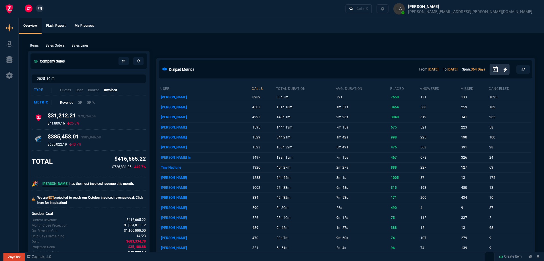
click at [41, 10] on span "FN" at bounding box center [40, 8] width 4 height 5
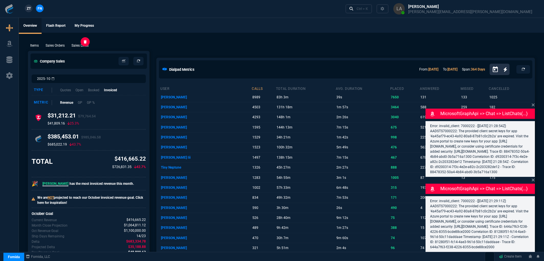
click at [87, 45] on p "Sales Lines" at bounding box center [79, 45] width 17 height 5
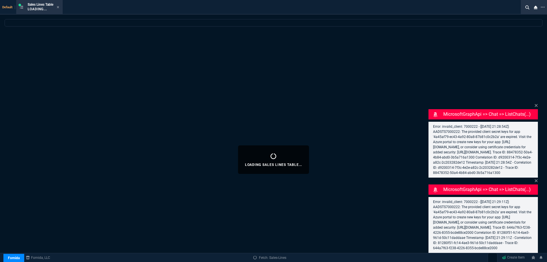
select select
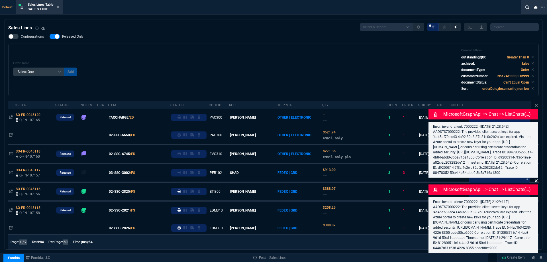
click at [535, 103] on icon at bounding box center [535, 105] width 3 height 5
click at [535, 178] on icon at bounding box center [535, 180] width 3 height 5
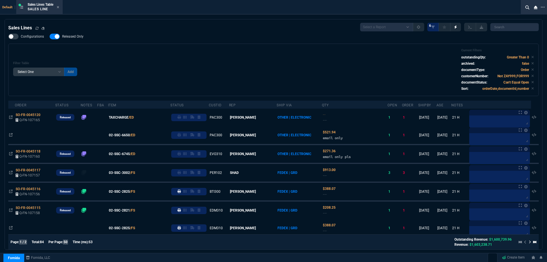
click at [67, 35] on span "Released Only" at bounding box center [72, 36] width 21 height 5
click at [50, 36] on input "Released Only" at bounding box center [49, 36] width 0 height 0
checkbox input "false"
click at [182, 56] on div "Filter Table Select One Add Filter () Age () ATS () Cond (itemVariantCode) Cust…" at bounding box center [273, 69] width 521 height 43
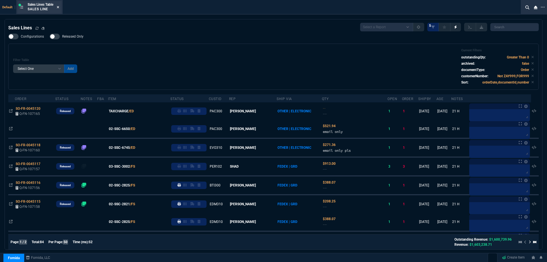
click at [59, 8] on icon at bounding box center [58, 6] width 3 height 3
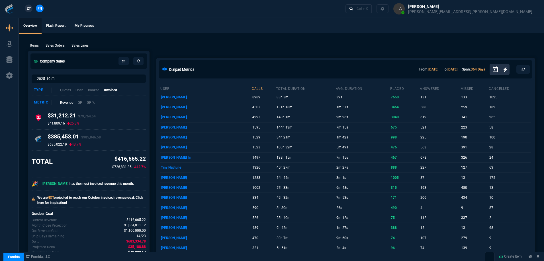
click at [29, 7] on span "ZT" at bounding box center [29, 8] width 4 height 5
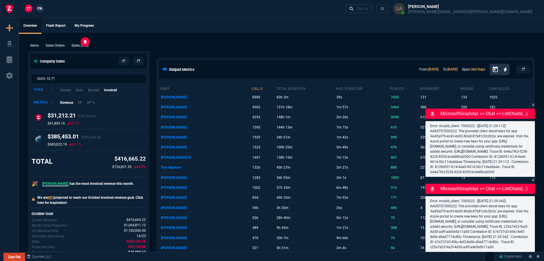
click at [90, 45] on div "Sales Lines" at bounding box center [80, 45] width 22 height 5
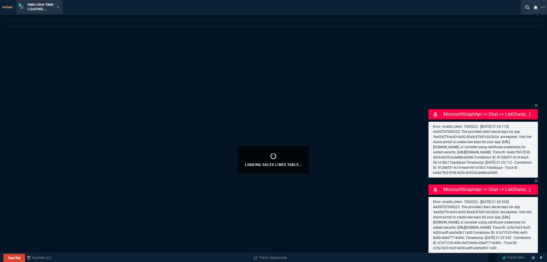
select select
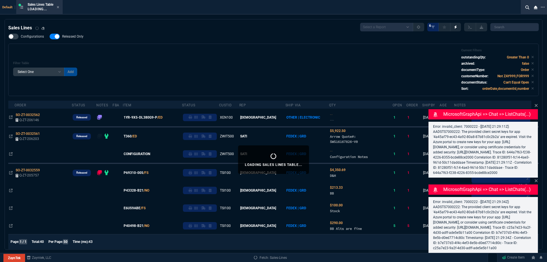
click at [83, 38] on span "Released Only" at bounding box center [72, 36] width 21 height 5
click at [50, 37] on input "Released Only" at bounding box center [49, 36] width 0 height 0
checkbox input "false"
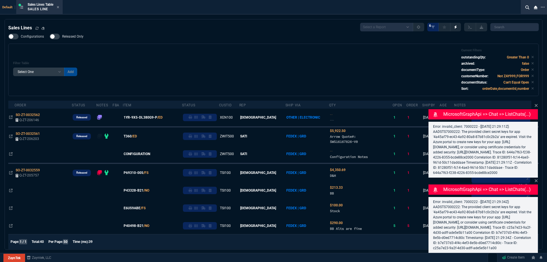
drag, startPoint x: 174, startPoint y: 50, endPoint x: 180, endPoint y: 51, distance: 6.0
click at [179, 51] on div "Filter Table Select One Add Filter () Age () ATS () Cond (itemVariantCode) Cust…" at bounding box center [273, 69] width 521 height 43
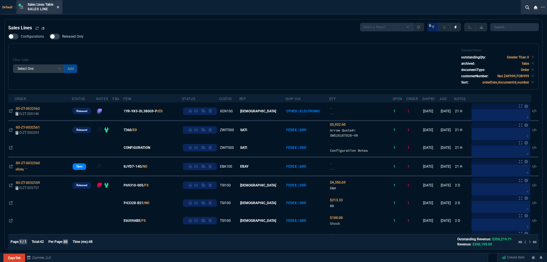
click at [59, 8] on icon at bounding box center [58, 6] width 3 height 3
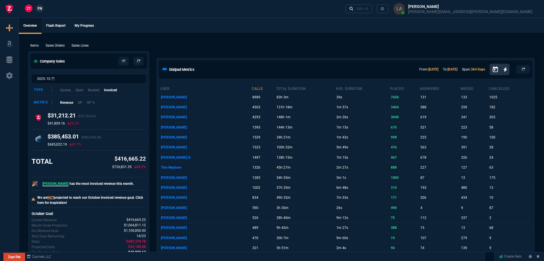
click at [201, 46] on div "Items Sales Orders Sales Lines Add Link" at bounding box center [281, 45] width 507 height 7
click at [72, 46] on p "Sales Lines" at bounding box center [79, 45] width 17 height 5
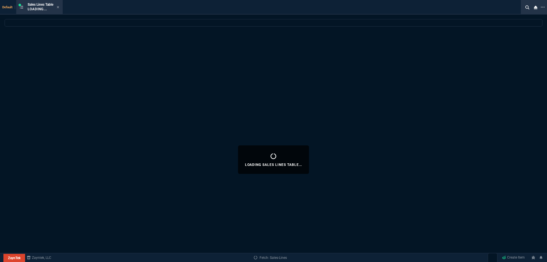
select select
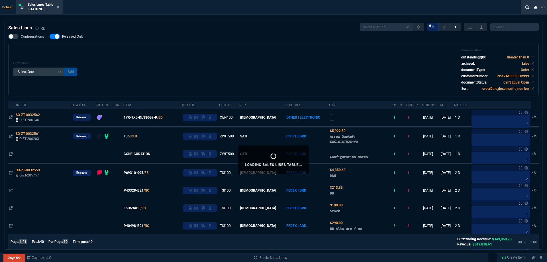
click at [74, 38] on span "Released Only" at bounding box center [72, 36] width 21 height 5
click at [50, 37] on input "Released Only" at bounding box center [49, 36] width 0 height 0
checkbox input "false"
click at [226, 54] on div "Filter Table Select One Add Filter () Age () ATS () Cond (itemVariantCode) Cust…" at bounding box center [273, 69] width 521 height 43
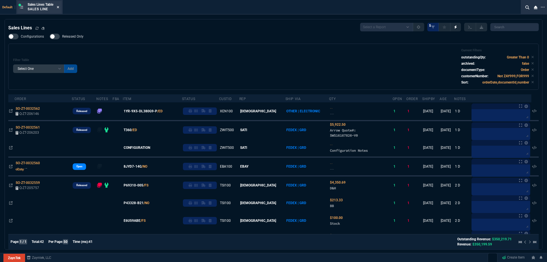
click at [59, 9] on fa-icon at bounding box center [58, 7] width 3 height 4
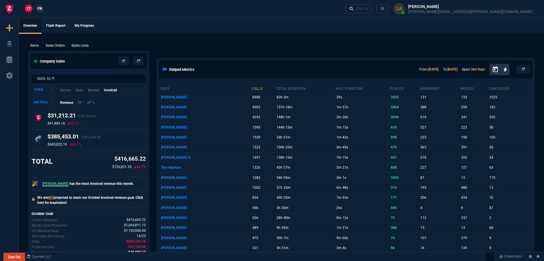
click at [41, 10] on span "FN" at bounding box center [40, 8] width 4 height 5
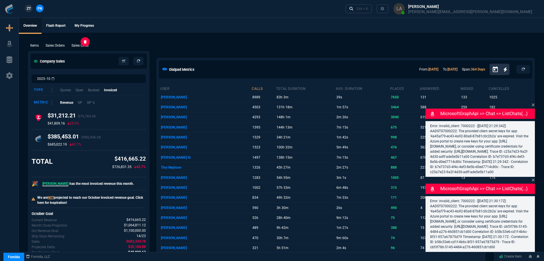
click at [87, 44] on p "Sales Lines" at bounding box center [79, 45] width 17 height 5
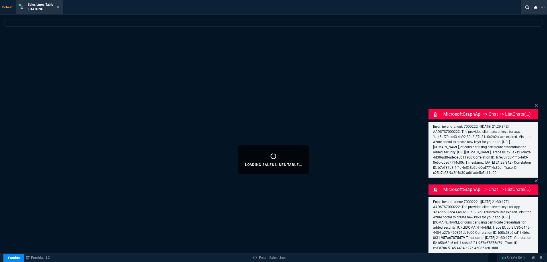
select select
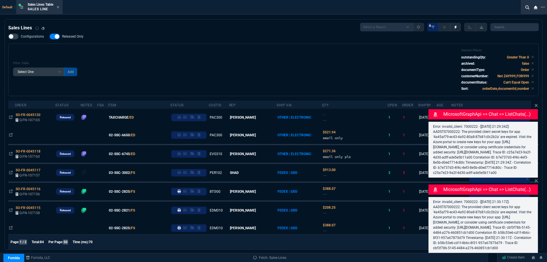
click at [78, 37] on span "Released Only" at bounding box center [72, 36] width 21 height 5
click at [50, 37] on input "Released Only" at bounding box center [49, 36] width 0 height 0
checkbox input "false"
click at [234, 50] on div "Filter Table Select One Add Filter () Age () ATS () Cond (itemVariantCode) Cust…" at bounding box center [273, 69] width 521 height 43
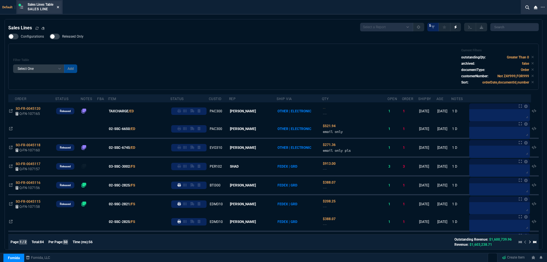
click at [59, 7] on icon at bounding box center [58, 7] width 2 height 2
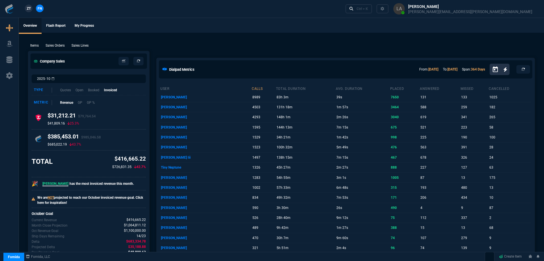
click at [31, 8] on span "ZT" at bounding box center [29, 8] width 4 height 5
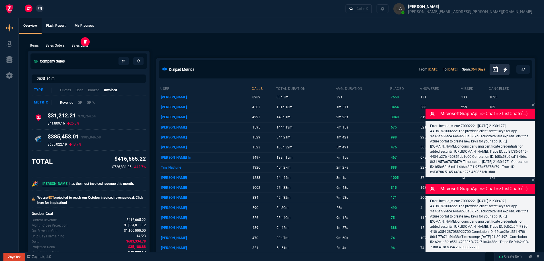
click at [76, 47] on p "Sales Lines" at bounding box center [79, 45] width 17 height 5
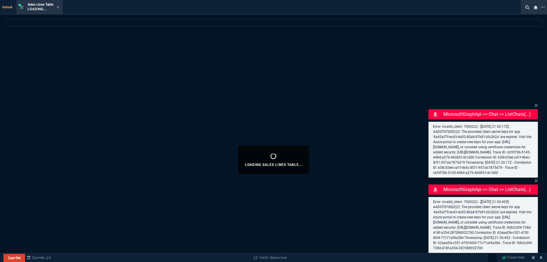
select select
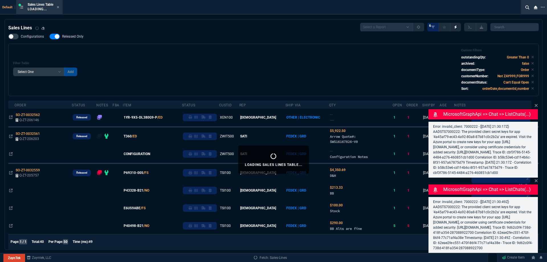
click at [79, 38] on span "Released Only" at bounding box center [72, 36] width 21 height 5
click at [50, 37] on input "Released Only" at bounding box center [49, 36] width 0 height 0
checkbox input "false"
click at [255, 46] on div "Filter Table Select One Add Filter () Age () ATS () Cond (itemVariantCode) Cust…" at bounding box center [273, 70] width 530 height 52
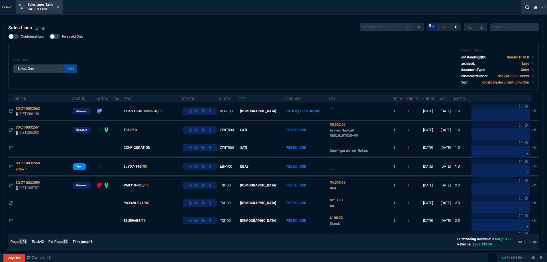
click at [60, 6] on div "Sales Lines Table Sales Line" at bounding box center [39, 7] width 44 height 12
click at [59, 6] on icon at bounding box center [58, 6] width 3 height 3
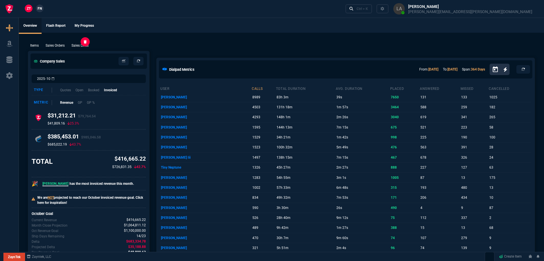
click at [77, 44] on p "Sales Lines" at bounding box center [79, 45] width 17 height 5
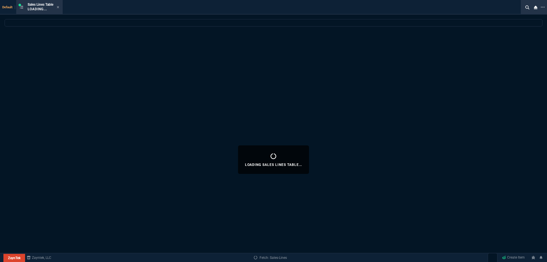
select select
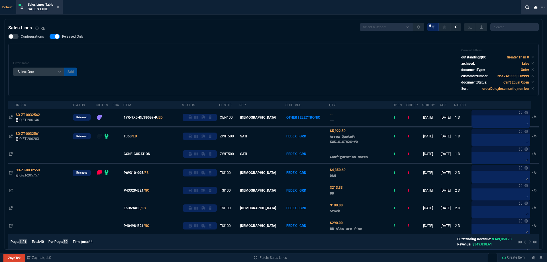
click at [77, 34] on label "Released Only" at bounding box center [70, 37] width 40 height 6
click at [50, 36] on input "Released Only" at bounding box center [49, 36] width 0 height 0
checkbox input "false"
click at [167, 60] on div "Filter Table Select One Add Filter () Age () ATS () Cond (itemVariantCode) Cust…" at bounding box center [273, 69] width 521 height 43
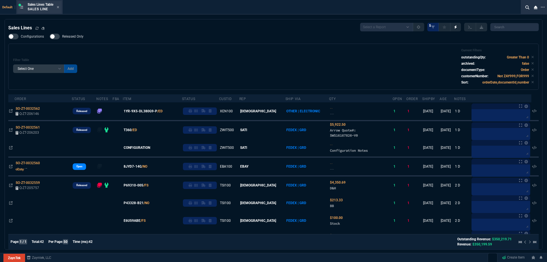
click at [60, 9] on div "Sales Lines Table Sales Line" at bounding box center [39, 7] width 44 height 12
click at [59, 8] on icon at bounding box center [58, 6] width 3 height 3
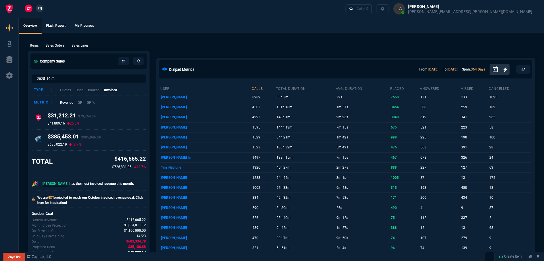
click at [41, 9] on span "FN" at bounding box center [40, 8] width 4 height 5
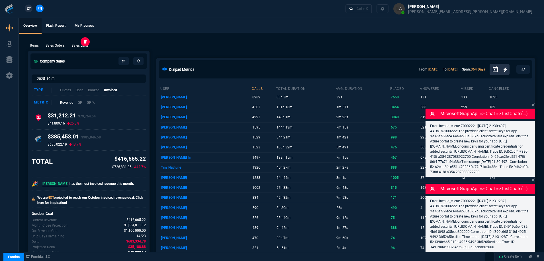
click at [76, 44] on p "Sales Lines" at bounding box center [79, 45] width 17 height 5
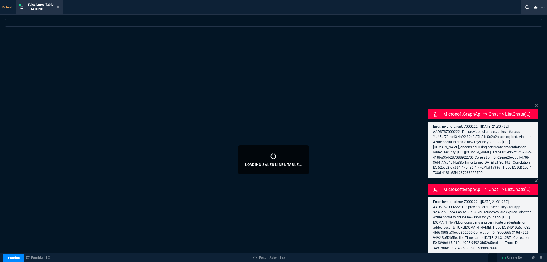
select select
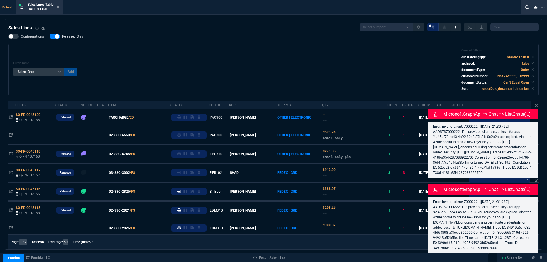
click at [75, 38] on span "Released Only" at bounding box center [72, 36] width 21 height 5
click at [50, 37] on input "Released Only" at bounding box center [49, 36] width 0 height 0
checkbox input "false"
click at [198, 51] on div "Filter Table Select One Add Filter () Age () ATS () Cond (itemVariantCode) Cust…" at bounding box center [273, 69] width 521 height 43
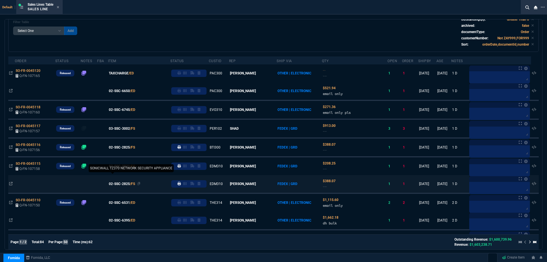
scroll to position [28, 0]
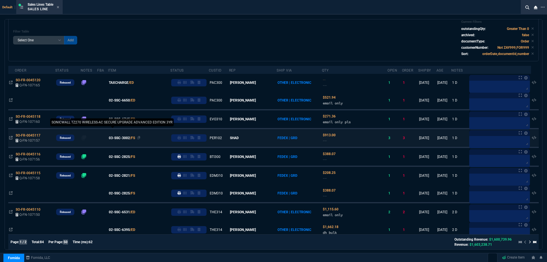
click at [128, 140] on span "03-SSC-3002" at bounding box center [119, 137] width 21 height 5
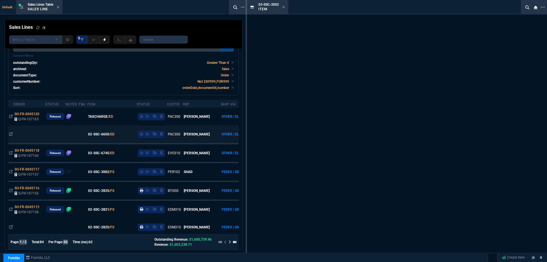
scroll to position [45, 0]
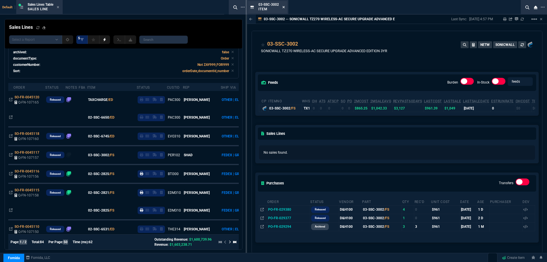
click at [284, 9] on icon at bounding box center [283, 6] width 3 height 3
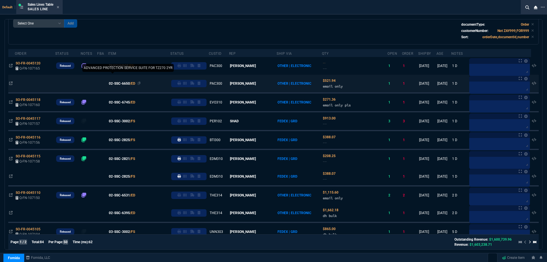
scroll to position [28, 0]
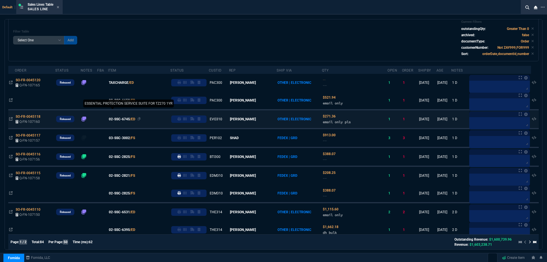
click at [126, 121] on span "02-SSC-6745" at bounding box center [119, 118] width 21 height 5
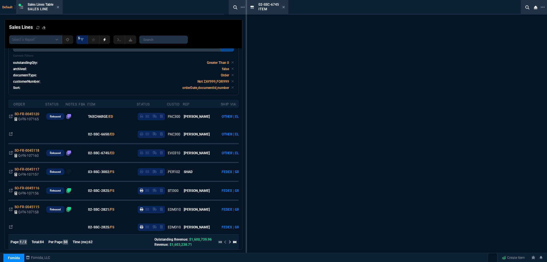
scroll to position [45, 0]
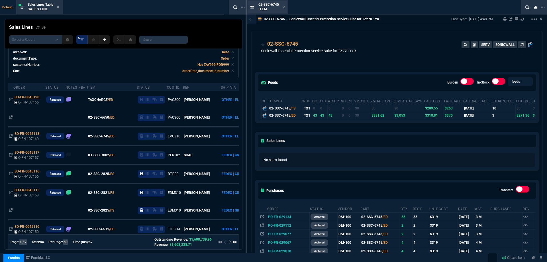
click at [285, 9] on div "02-SSC-6745 Item" at bounding box center [267, 7] width 39 height 12
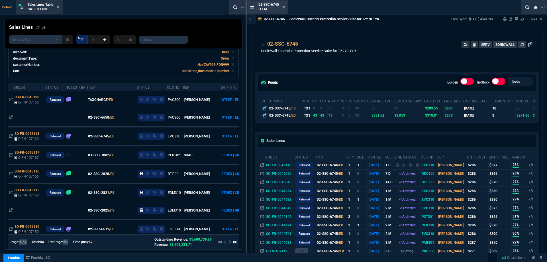
click at [284, 9] on icon at bounding box center [283, 6] width 3 height 3
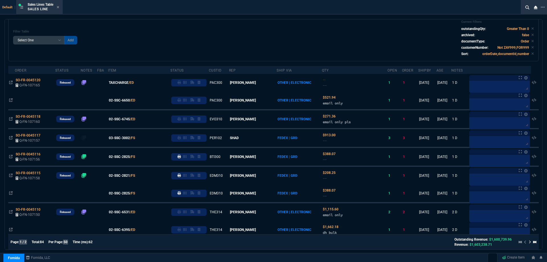
scroll to position [0, 0]
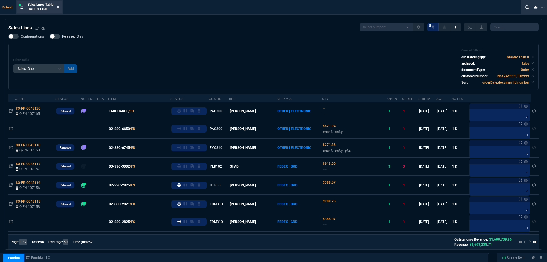
click at [59, 9] on fa-icon at bounding box center [58, 7] width 3 height 4
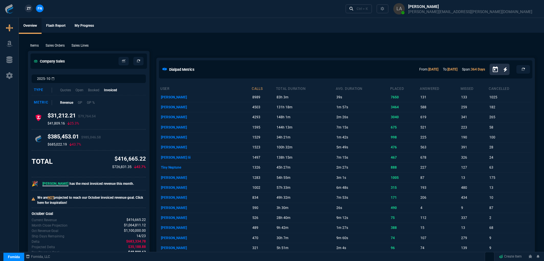
click at [77, 47] on p "Sales Lines" at bounding box center [79, 45] width 17 height 5
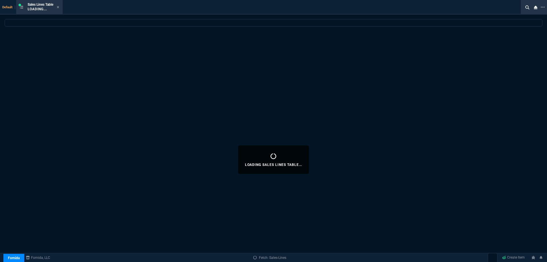
select select
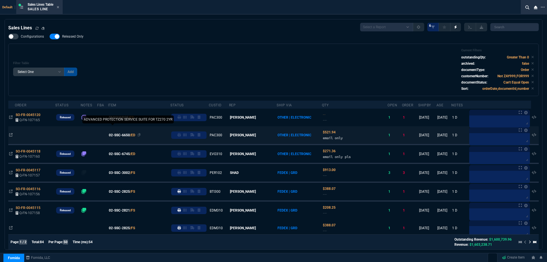
click at [125, 136] on span "02-SSC-6650" at bounding box center [119, 134] width 21 height 5
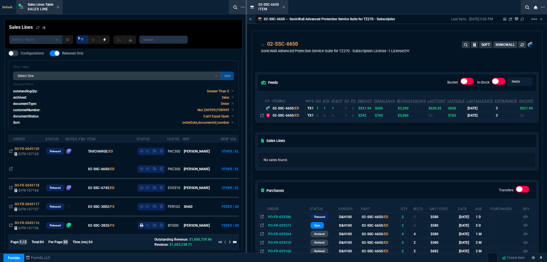
drag, startPoint x: 282, startPoint y: 7, endPoint x: 249, endPoint y: 23, distance: 36.6
click at [282, 8] on icon at bounding box center [283, 6] width 3 height 3
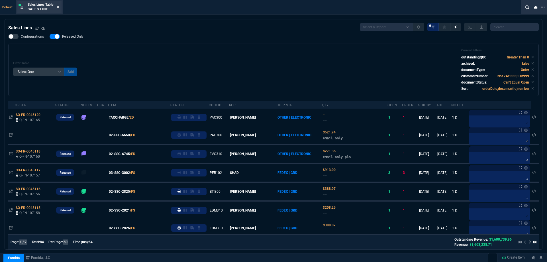
click at [59, 8] on icon at bounding box center [58, 6] width 3 height 3
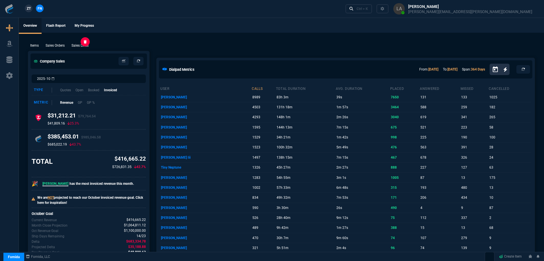
click at [74, 43] on p "Sales Lines" at bounding box center [79, 45] width 17 height 5
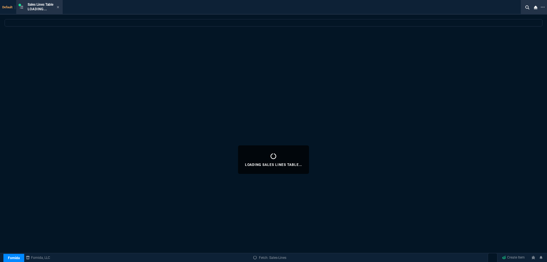
select select
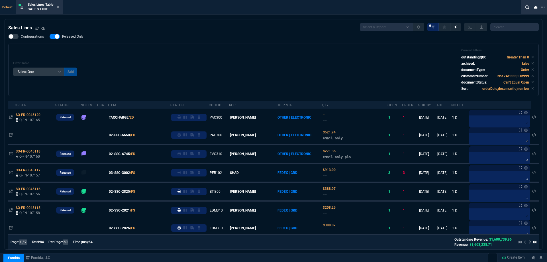
click at [67, 38] on span "Released Only" at bounding box center [72, 36] width 21 height 5
click at [50, 37] on input "Released Only" at bounding box center [49, 36] width 0 height 0
checkbox input "false"
click at [251, 54] on div "Filter Table Select One Add Filter () Age () ATS () Cond (itemVariantCode) Cust…" at bounding box center [273, 69] width 521 height 43
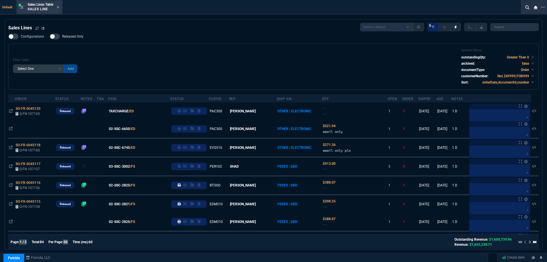
click at [61, 8] on div "Sales Lines Table Sales Line" at bounding box center [39, 7] width 44 height 12
click at [59, 6] on icon at bounding box center [58, 6] width 3 height 3
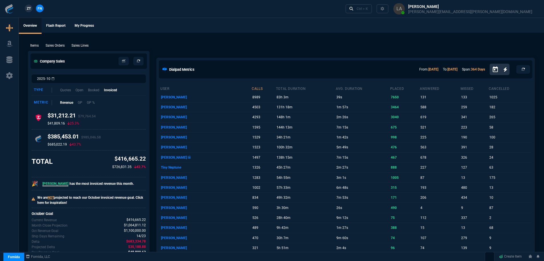
click at [28, 9] on span "ZT" at bounding box center [29, 8] width 4 height 5
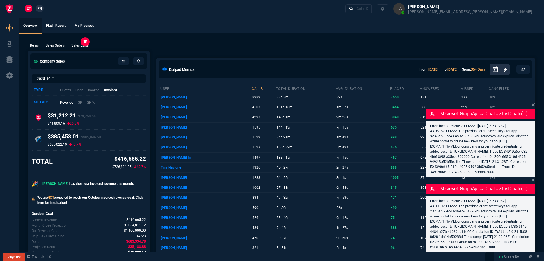
click at [78, 45] on p "Sales Lines" at bounding box center [79, 45] width 17 height 5
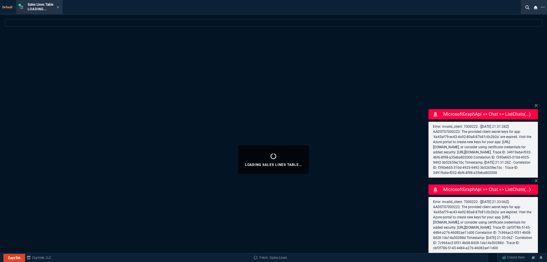
select select
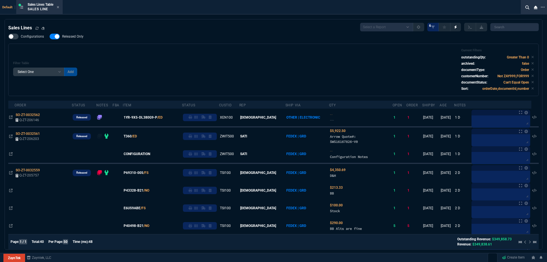
click at [75, 36] on span "Released Only" at bounding box center [72, 36] width 21 height 5
click at [50, 36] on input "Released Only" at bounding box center [49, 36] width 0 height 0
checkbox input "false"
click at [156, 44] on div "Filter Table Select One Add Filter () Age () ATS () Cond (itemVariantCode) Cust…" at bounding box center [273, 70] width 530 height 52
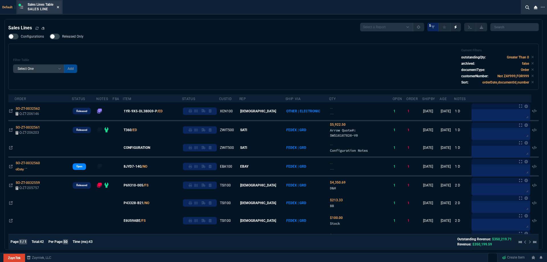
click at [59, 7] on icon at bounding box center [58, 6] width 3 height 3
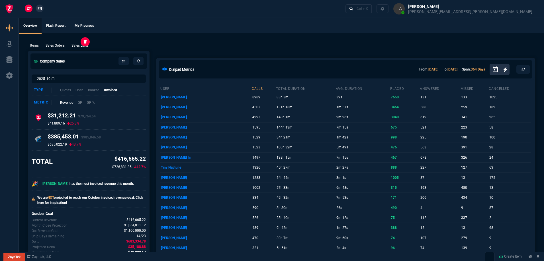
click at [79, 46] on p "Sales Lines" at bounding box center [79, 45] width 17 height 5
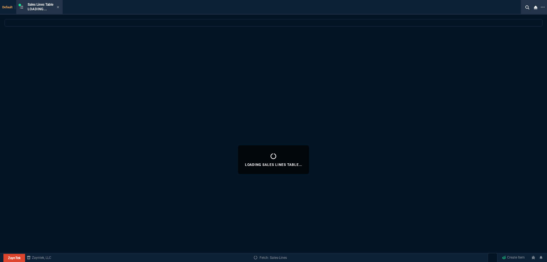
select select
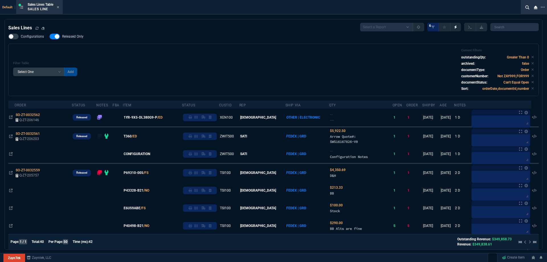
click at [82, 37] on span "Released Only" at bounding box center [72, 36] width 21 height 5
click at [50, 37] on input "Released Only" at bounding box center [49, 36] width 0 height 0
checkbox input "false"
click at [200, 44] on div "Filter Table Select One Add Filter () Age () ATS () Cond (itemVariantCode) Cust…" at bounding box center [273, 70] width 530 height 52
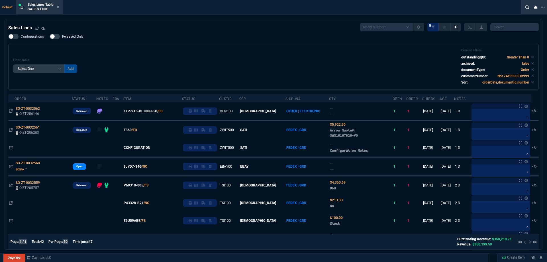
click at [59, 7] on icon at bounding box center [58, 7] width 2 height 2
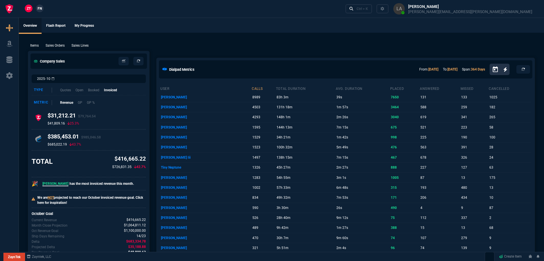
click at [42, 9] on span "FN" at bounding box center [40, 8] width 4 height 5
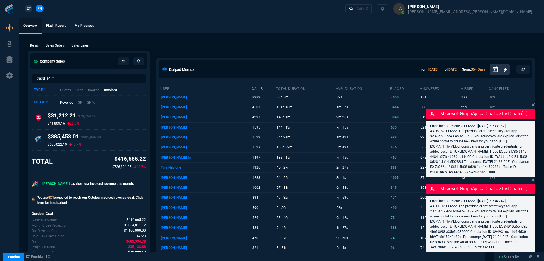
click at [81, 46] on p "Sales Lines" at bounding box center [79, 45] width 17 height 5
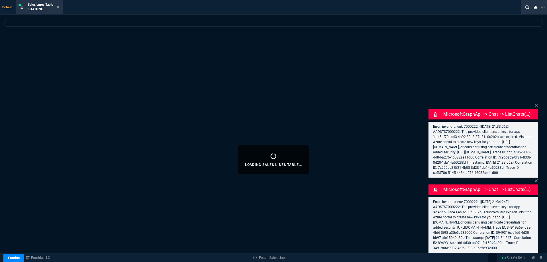
select select
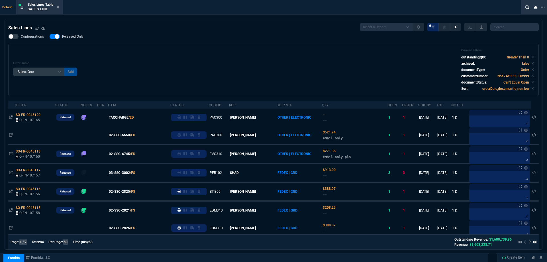
drag, startPoint x: 83, startPoint y: 38, endPoint x: 224, endPoint y: 54, distance: 141.7
click at [83, 38] on label "Released Only" at bounding box center [70, 37] width 40 height 6
click at [50, 37] on input "Released Only" at bounding box center [49, 36] width 0 height 0
checkbox input "false"
click at [224, 54] on div "Filter Table Select One Add Filter () Age () ATS () Cond (itemVariantCode) Cust…" at bounding box center [273, 69] width 521 height 43
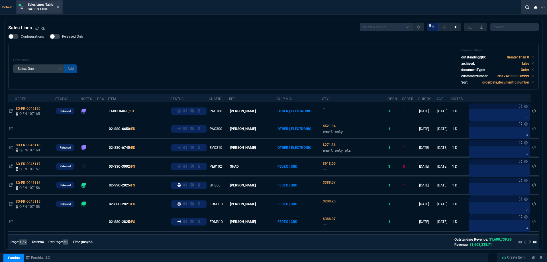
click at [57, 7] on div "Sales Lines Table Sales Line" at bounding box center [44, 7] width 32 height 10
click at [59, 7] on icon at bounding box center [58, 7] width 2 height 2
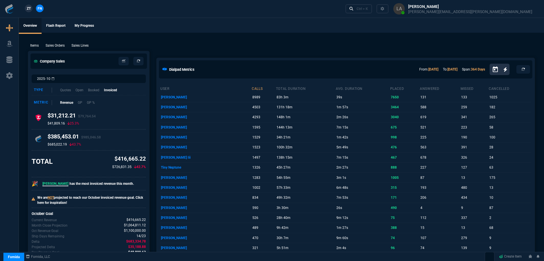
click at [30, 7] on span "ZT" at bounding box center [29, 8] width 4 height 5
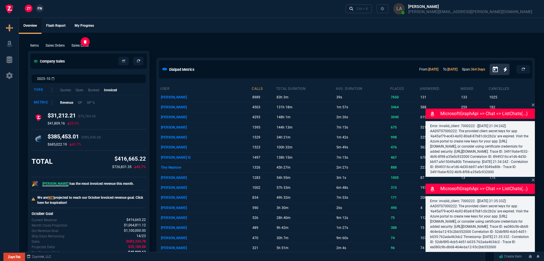
click at [81, 46] on p "Sales Lines" at bounding box center [79, 45] width 17 height 5
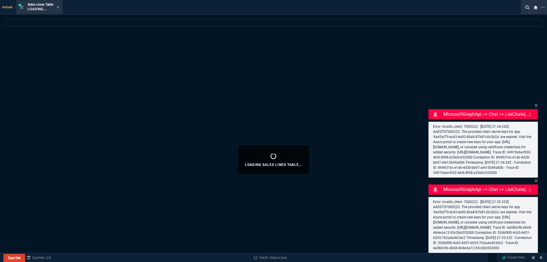
select select
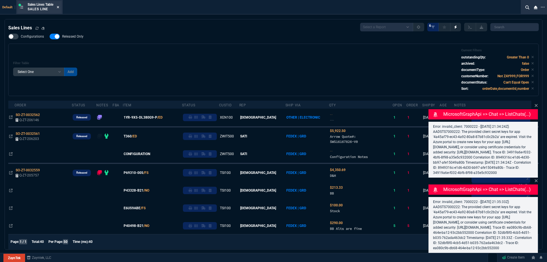
click at [59, 8] on icon at bounding box center [58, 6] width 3 height 3
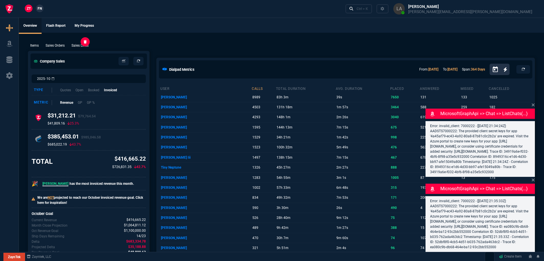
click at [80, 45] on p "Sales Lines" at bounding box center [79, 45] width 17 height 5
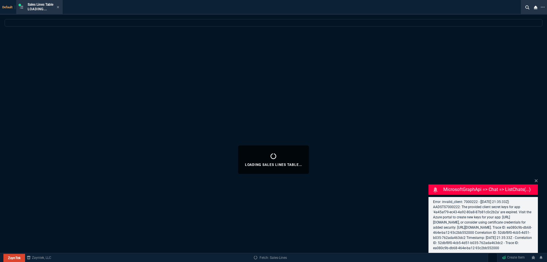
select select
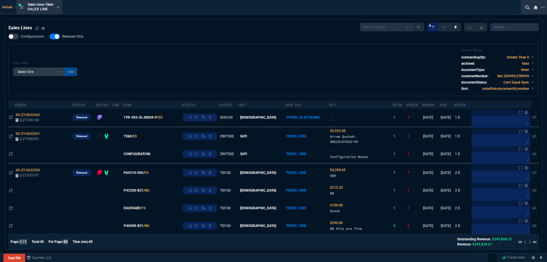
click at [74, 37] on span "Released Only" at bounding box center [72, 36] width 21 height 5
click at [50, 37] on input "Released Only" at bounding box center [49, 36] width 0 height 0
checkbox input "false"
click at [199, 42] on div "Configurations Released Only Filter Table Select One Add Filter () Age () ATS (…" at bounding box center [273, 65] width 530 height 62
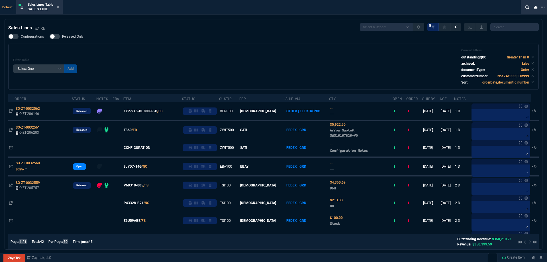
click at [59, 9] on nx-icon at bounding box center [58, 7] width 3 height 5
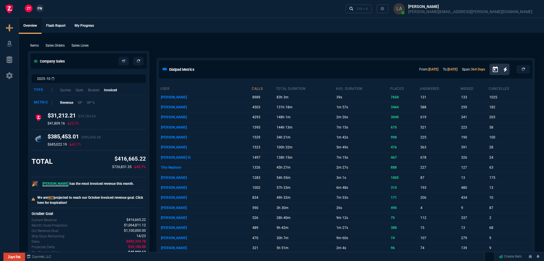
click at [42, 8] on span "FN" at bounding box center [40, 8] width 4 height 5
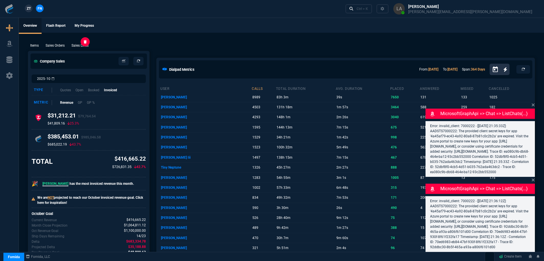
click at [79, 45] on p "Sales Lines" at bounding box center [79, 45] width 17 height 5
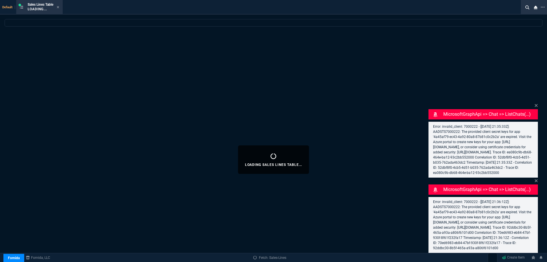
select select
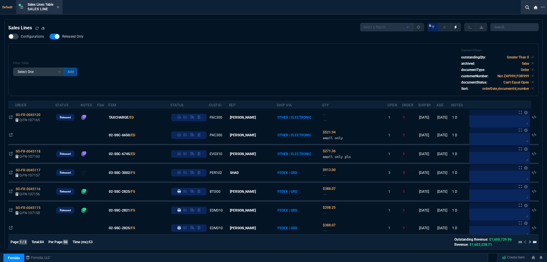
click at [75, 38] on span "Released Only" at bounding box center [72, 36] width 21 height 5
click at [50, 37] on input "Released Only" at bounding box center [49, 36] width 0 height 0
checkbox input "false"
click at [281, 40] on div "Configurations Released Only Filter Table Select One Add Filter () Age () ATS (…" at bounding box center [273, 65] width 530 height 62
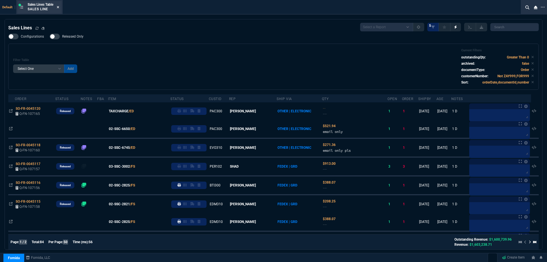
click at [58, 9] on fa-icon at bounding box center [58, 7] width 3 height 4
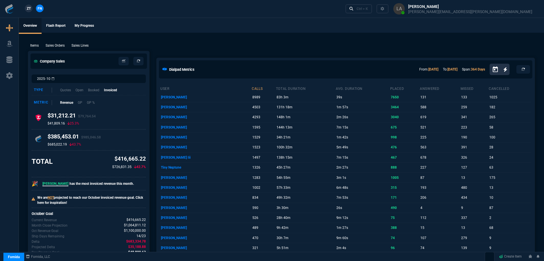
click at [26, 9] on link "ZT" at bounding box center [29, 9] width 8 height 8
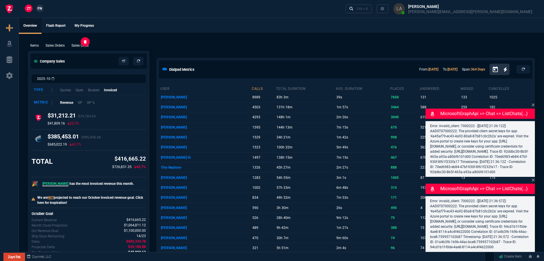
click at [88, 46] on p "Sales Lines" at bounding box center [79, 45] width 17 height 5
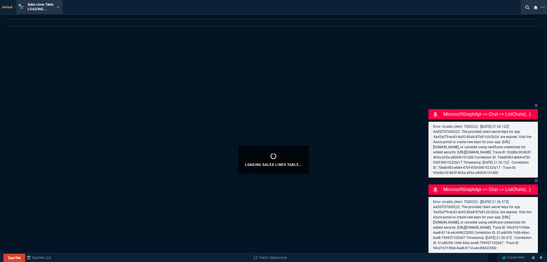
select select
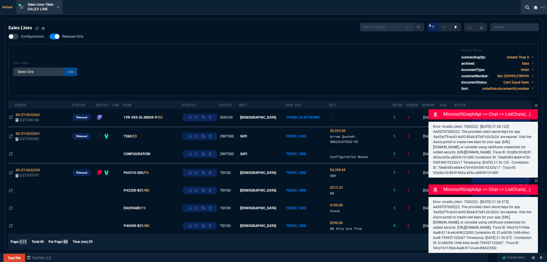
click at [74, 35] on span "Released Only" at bounding box center [72, 36] width 21 height 5
click at [50, 36] on input "Released Only" at bounding box center [49, 36] width 0 height 0
checkbox input "false"
click at [229, 55] on div "Filter Table Select One Add Filter () Age () ATS () Cond (itemVariantCode) Cust…" at bounding box center [273, 69] width 521 height 43
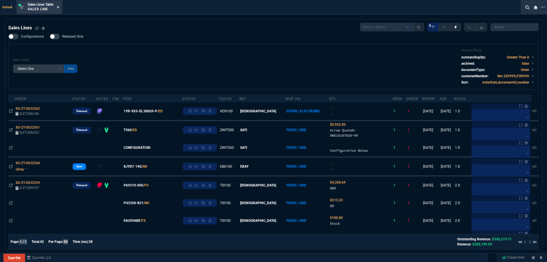
click at [59, 9] on fa-icon at bounding box center [58, 7] width 3 height 4
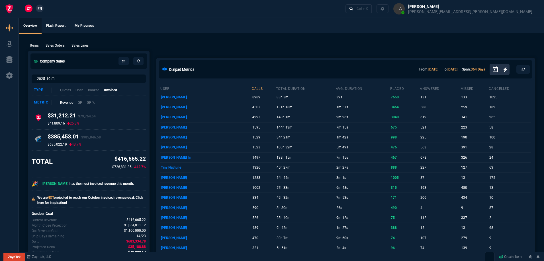
click at [59, 9] on div "ZT FN Ctrl + K" at bounding box center [272, 9] width 544 height 18
click at [41, 10] on span "FN" at bounding box center [40, 8] width 4 height 5
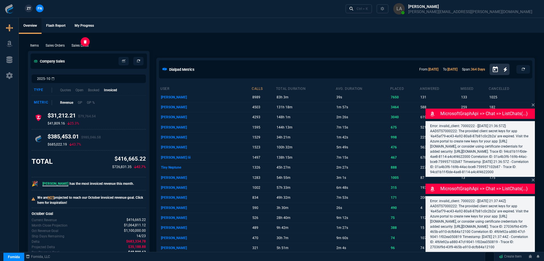
click at [86, 48] on p "Sales Lines" at bounding box center [79, 45] width 17 height 5
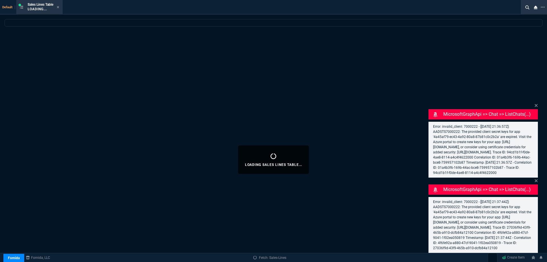
select select
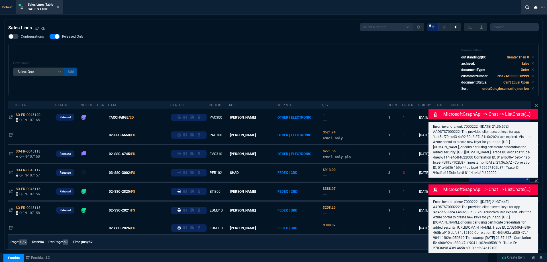
click at [78, 40] on nx-fornida-field-switch-one "Released Only" at bounding box center [70, 37] width 40 height 5
click at [82, 37] on span "Released Only" at bounding box center [72, 36] width 21 height 5
click at [50, 37] on input "Released Only" at bounding box center [49, 36] width 0 height 0
click at [206, 39] on div "Configurations Released Only Filter Table Select One Add Filter () Age () ATS (…" at bounding box center [273, 65] width 530 height 62
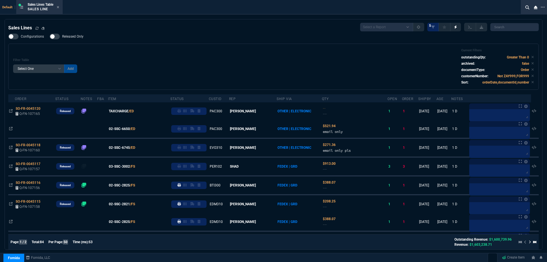
click at [69, 37] on span "Released Only" at bounding box center [72, 36] width 21 height 5
click at [50, 37] on input "Released Only" at bounding box center [49, 36] width 0 height 0
click at [125, 39] on div "Configurations Released Only Filter Table Select One Add Filter () Age () ATS (…" at bounding box center [273, 62] width 530 height 56
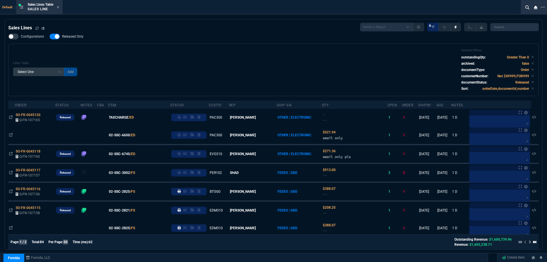
click at [62, 40] on nx-fornida-field-switch-one "Released Only" at bounding box center [70, 37] width 40 height 5
click at [84, 41] on div "Configurations Released Only Filter Table Select One Add Filter () Age () ATS (…" at bounding box center [273, 65] width 530 height 62
click at [119, 53] on div "Filter Table Select One Add Filter () Age () ATS () Cond (itemVariantCode) Cust…" at bounding box center [273, 69] width 521 height 43
click at [78, 38] on span "Released Only" at bounding box center [72, 36] width 21 height 5
click at [50, 37] on input "Released Only" at bounding box center [49, 36] width 0 height 0
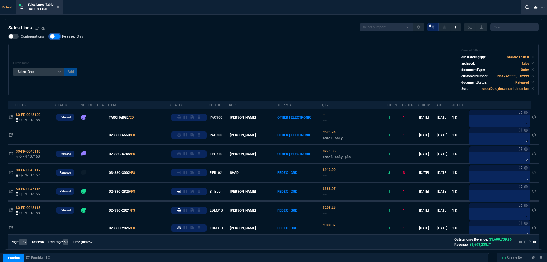
checkbox input "false"
click at [162, 52] on div "Filter Table Select One Add Filter () Age () ATS () Cond (itemVariantCode) Cust…" at bounding box center [273, 69] width 521 height 43
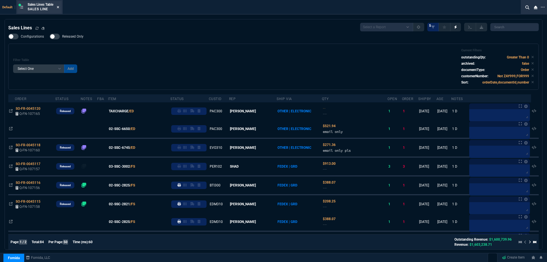
click at [59, 8] on icon at bounding box center [58, 7] width 2 height 2
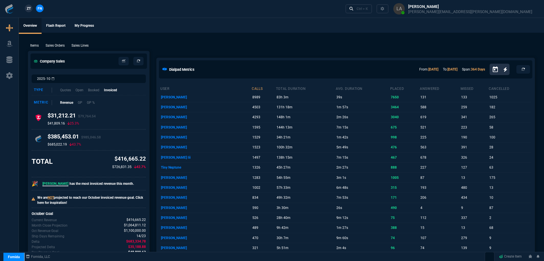
click at [30, 9] on span "ZT" at bounding box center [29, 8] width 4 height 5
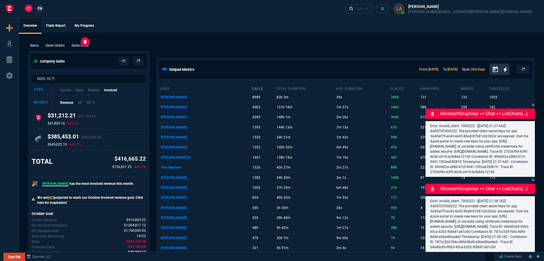
click at [84, 47] on p "Sales Lines" at bounding box center [79, 45] width 17 height 5
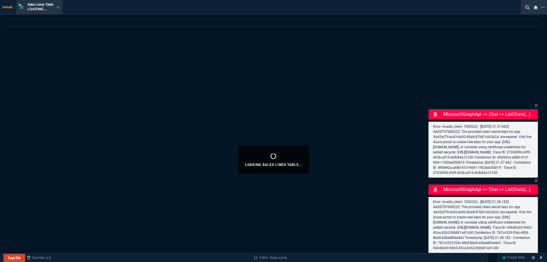
select select
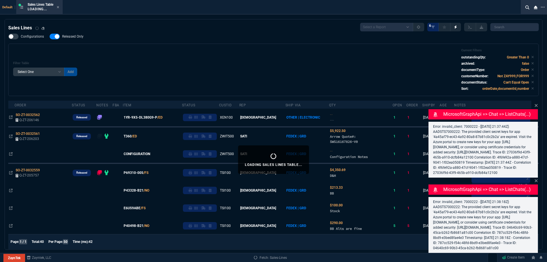
click at [80, 36] on span "Released Only" at bounding box center [72, 36] width 21 height 5
click at [50, 36] on input "Released Only" at bounding box center [49, 36] width 0 height 0
checkbox input "false"
click at [199, 52] on div "Filter Table Select One Add Filter () Age () ATS () Cond (itemVariantCode) Cust…" at bounding box center [273, 69] width 521 height 43
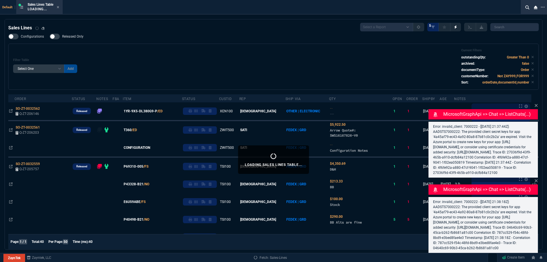
click at [59, 7] on div "ZT FN Ctrl + K" at bounding box center [273, 9] width 547 height 18
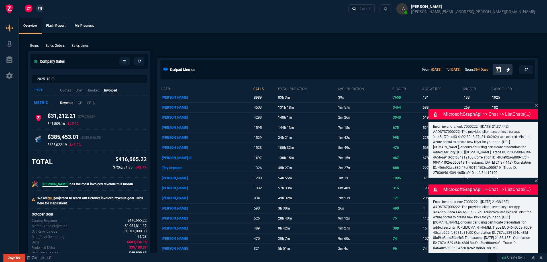
click at [59, 7] on div "ZT FN Ctrl + K" at bounding box center [273, 9] width 547 height 18
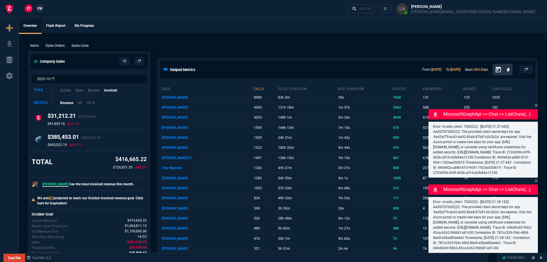
click at [59, 7] on div "ZT FN Ctrl + K" at bounding box center [273, 9] width 547 height 18
click at [155, 28] on ul "Overview Flash Report My Progress" at bounding box center [281, 25] width 525 height 15
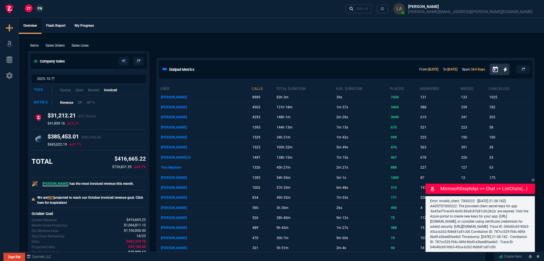
click at [533, 96] on div "user calls total duration avg. duration placed answered missed cancelled [PERSO…" at bounding box center [346, 214] width 378 height 267
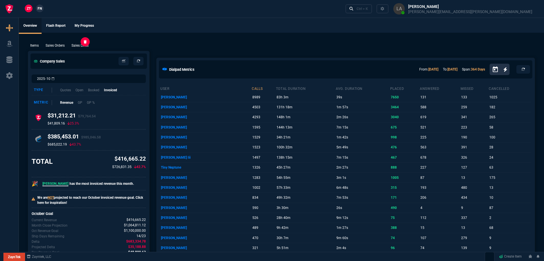
click at [84, 43] on p "Sales Lines" at bounding box center [79, 45] width 17 height 5
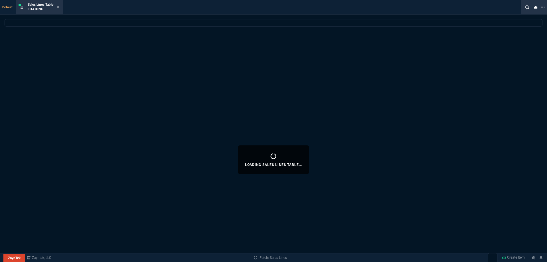
select select
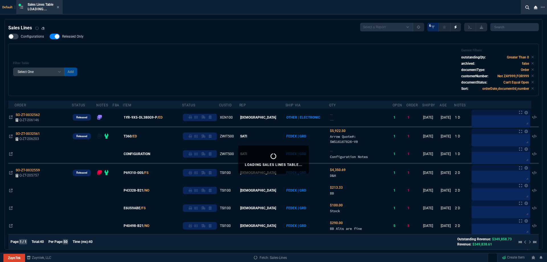
click at [81, 37] on span "Released Only" at bounding box center [72, 36] width 21 height 5
click at [50, 37] on input "Released Only" at bounding box center [49, 36] width 0 height 0
checkbox input "false"
click at [186, 55] on div "Filter Table Select One Add Filter () Age () ATS () Cond (itemVariantCode) Cust…" at bounding box center [273, 69] width 521 height 43
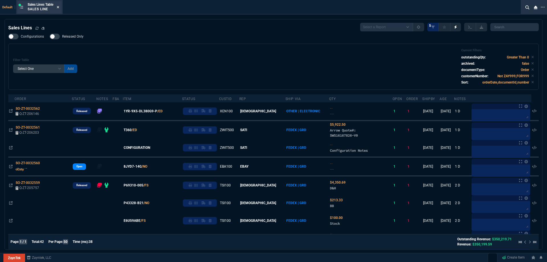
click at [59, 8] on icon at bounding box center [58, 6] width 3 height 3
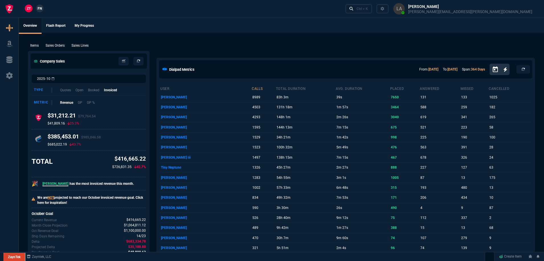
click at [39, 9] on span "FN" at bounding box center [40, 8] width 4 height 5
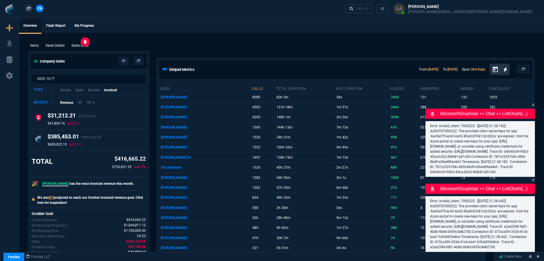
click at [80, 45] on p "Sales Lines" at bounding box center [79, 45] width 17 height 5
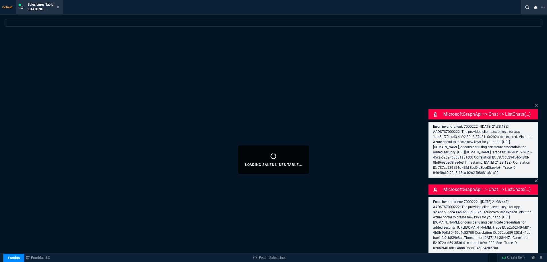
select select
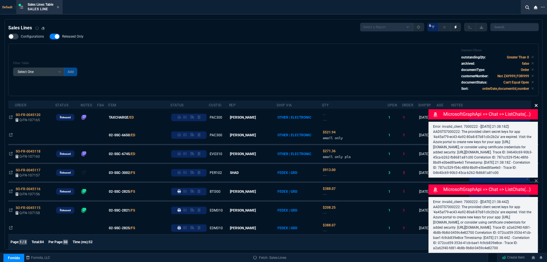
click at [74, 38] on span "Released Only" at bounding box center [72, 36] width 21 height 5
click at [50, 37] on input "Released Only" at bounding box center [49, 36] width 0 height 0
click at [212, 56] on div "Filter Table Select One Add Filter () Age () ATS () Cond (itemVariantCode) Cust…" at bounding box center [273, 69] width 521 height 43
drag, startPoint x: 536, startPoint y: 95, endPoint x: 536, endPoint y: 159, distance: 63.5
click at [536, 104] on icon at bounding box center [536, 105] width 3 height 3
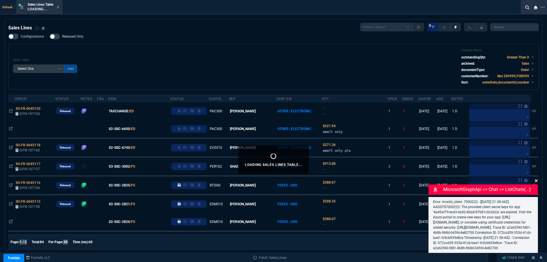
click at [537, 178] on icon at bounding box center [535, 180] width 3 height 5
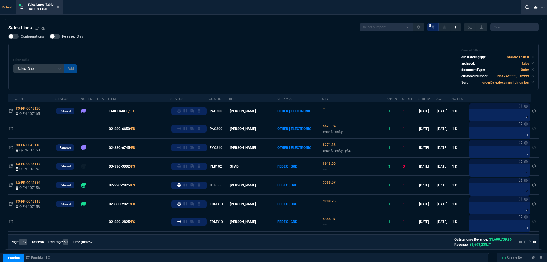
click at [71, 35] on span "Released Only" at bounding box center [72, 36] width 21 height 5
click at [50, 36] on input "Released Only" at bounding box center [49, 36] width 0 height 0
click at [204, 62] on div "Filter Table Select One Add Filter () Age () ATS () Cond (itemVariantCode) Cust…" at bounding box center [273, 66] width 521 height 36
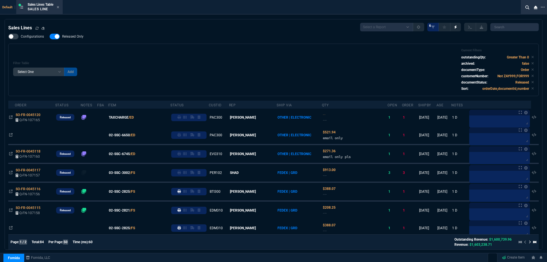
click at [75, 38] on span "Released Only" at bounding box center [72, 36] width 21 height 5
click at [50, 37] on input "Released Only" at bounding box center [49, 36] width 0 height 0
checkbox input "false"
click at [206, 54] on div "Filter Table Select One Add Filter () Age () ATS () Cond (itemVariantCode) Cust…" at bounding box center [273, 69] width 521 height 43
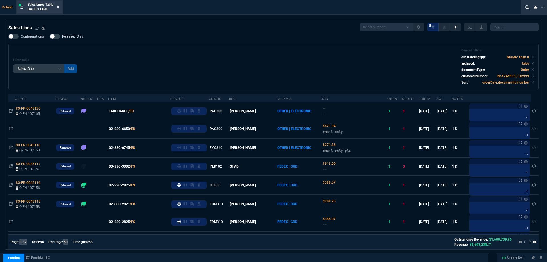
click at [58, 9] on fa-icon at bounding box center [58, 7] width 3 height 4
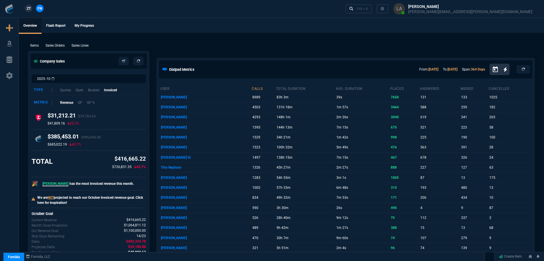
click at [30, 10] on span "ZT" at bounding box center [29, 8] width 4 height 5
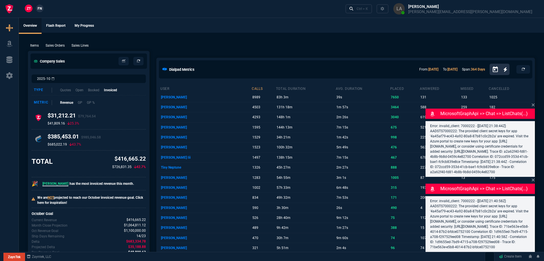
click at [77, 46] on p "Sales Lines" at bounding box center [79, 45] width 17 height 5
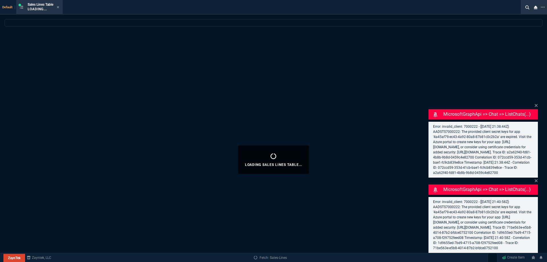
select select
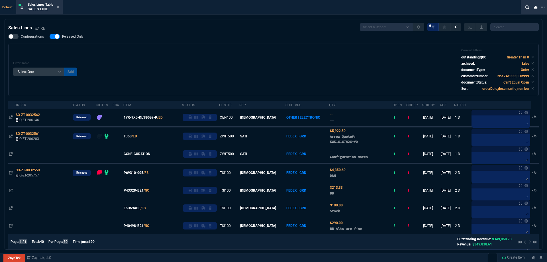
click at [73, 39] on span "Released Only" at bounding box center [72, 36] width 21 height 5
click at [50, 37] on input "Released Only" at bounding box center [49, 36] width 0 height 0
checkbox input "false"
click at [218, 58] on div "Filter Table Select One Add Filter () Age () ATS () Cond (itemVariantCode) Cust…" at bounding box center [273, 69] width 521 height 43
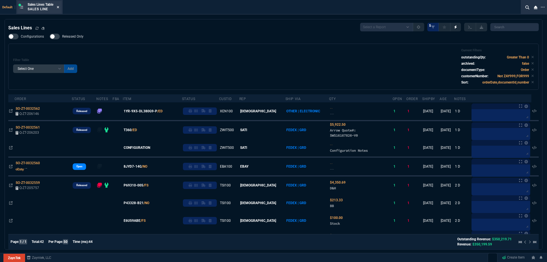
click at [59, 8] on icon at bounding box center [58, 6] width 3 height 3
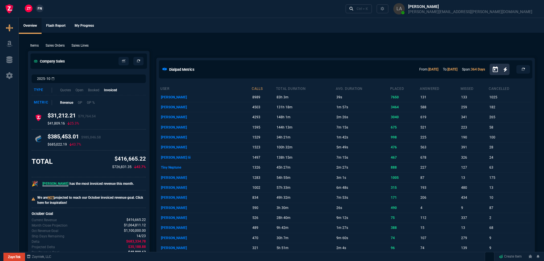
click at [39, 10] on span "FN" at bounding box center [40, 8] width 4 height 5
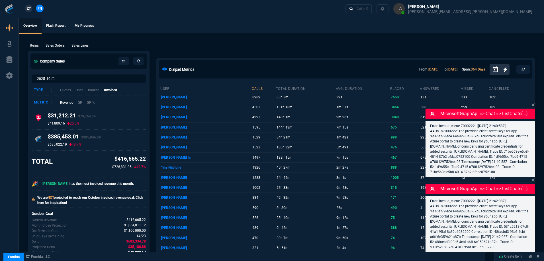
click at [77, 47] on p "Sales Lines" at bounding box center [79, 45] width 17 height 5
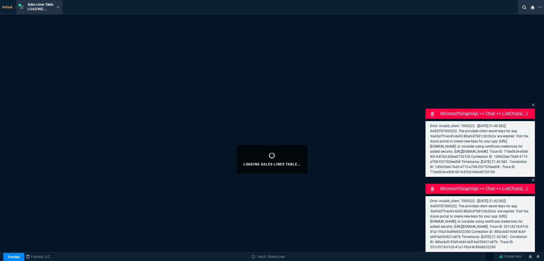
select select
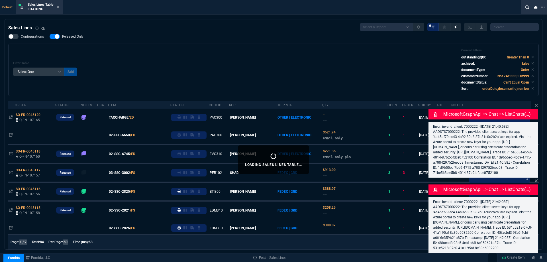
click at [74, 37] on span "Released Only" at bounding box center [72, 36] width 21 height 5
click at [50, 37] on input "Released Only" at bounding box center [49, 36] width 0 height 0
checkbox input "false"
click at [181, 46] on div "Filter Table Select One Add Filter () Age () ATS () Cond (itemVariantCode) Cust…" at bounding box center [273, 70] width 530 height 52
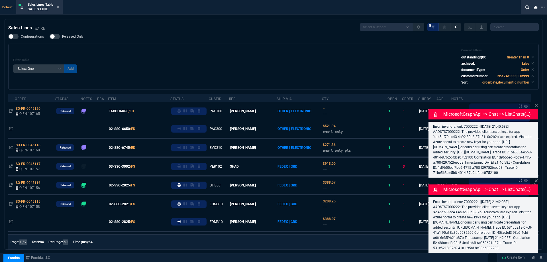
click at [56, 8] on div "Sales Lines Table Sales Line" at bounding box center [44, 7] width 32 height 10
click at [62, 7] on div "Sales Lines Table Sales Line" at bounding box center [39, 7] width 44 height 12
click at [61, 7] on div "Sales Lines Table Sales Line" at bounding box center [39, 7] width 44 height 12
click at [60, 7] on div "Sales Lines Table Sales Line" at bounding box center [39, 7] width 44 height 12
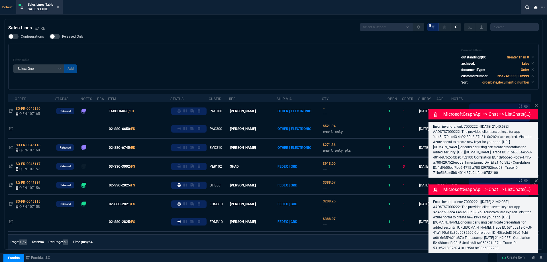
click at [59, 7] on icon at bounding box center [58, 6] width 3 height 3
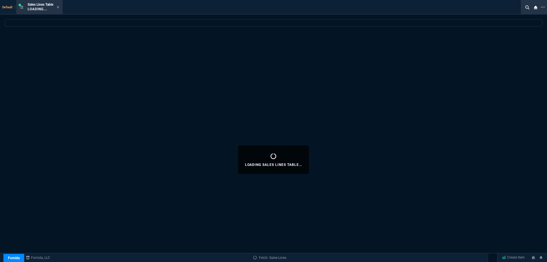
select select
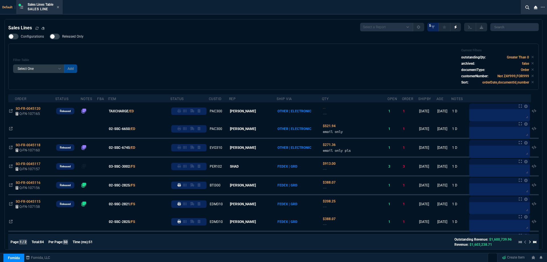
click at [218, 59] on div "Filter Table Select One Add Filter () Age () ATS () Cond (itemVariantCode) Cust…" at bounding box center [273, 66] width 521 height 36
drag, startPoint x: 59, startPoint y: 7, endPoint x: 62, endPoint y: 11, distance: 5.2
click at [59, 7] on icon at bounding box center [58, 6] width 3 height 3
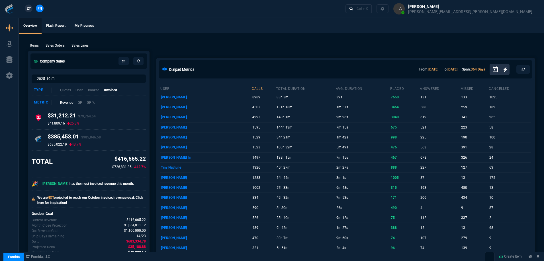
click at [82, 45] on p "Sales Lines" at bounding box center [79, 45] width 17 height 5
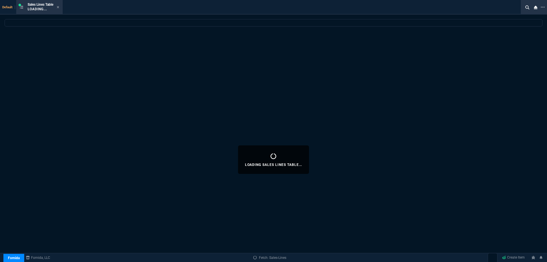
select select
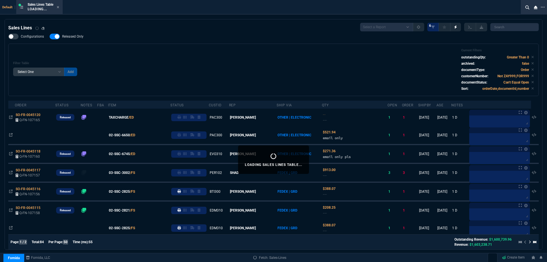
click at [59, 9] on icon at bounding box center [58, 6] width 3 height 3
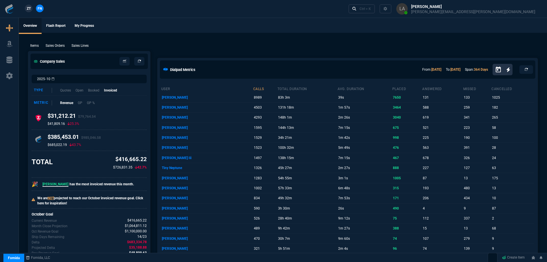
click at [59, 8] on div "ZT FN Ctrl + K" at bounding box center [273, 9] width 547 height 18
click at [27, 9] on span "ZT" at bounding box center [29, 8] width 4 height 5
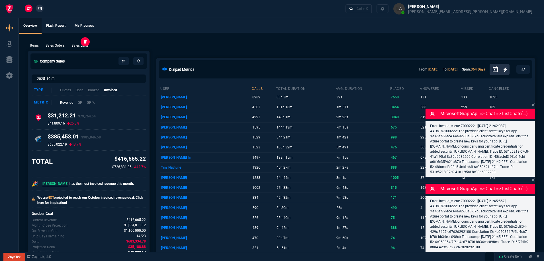
click at [80, 47] on p "Sales Lines" at bounding box center [79, 45] width 17 height 5
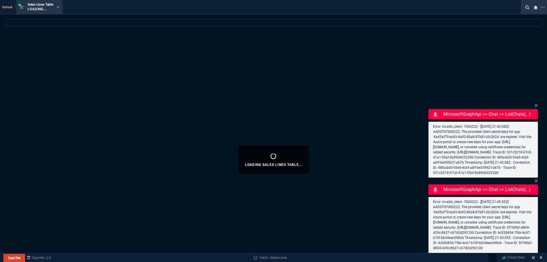
select select
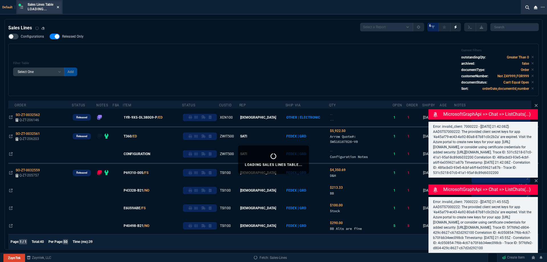
click at [59, 8] on icon at bounding box center [58, 6] width 3 height 3
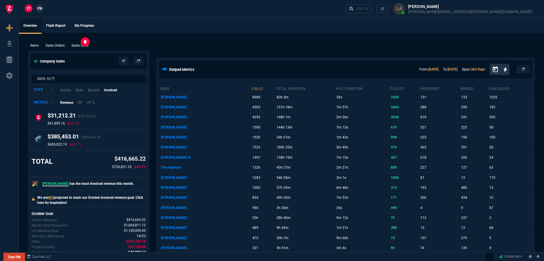
click at [79, 48] on p "Sales Lines" at bounding box center [79, 45] width 17 height 5
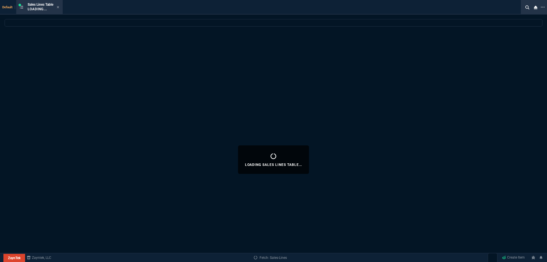
select select
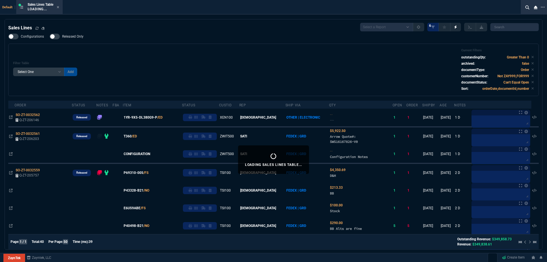
select select
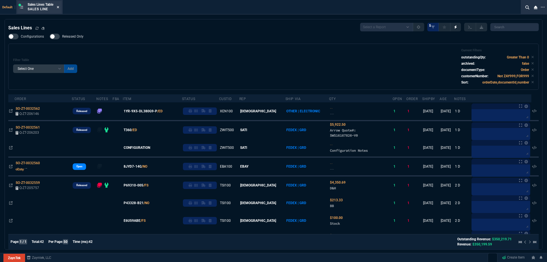
click at [58, 7] on icon at bounding box center [58, 6] width 3 height 3
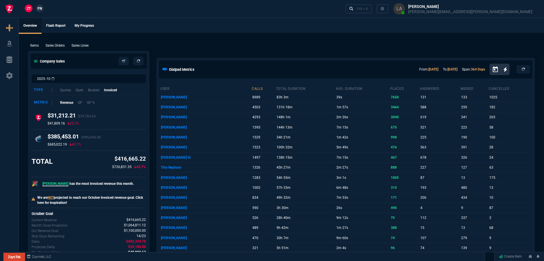
click at [81, 43] on p "Sales Lines" at bounding box center [79, 45] width 17 height 5
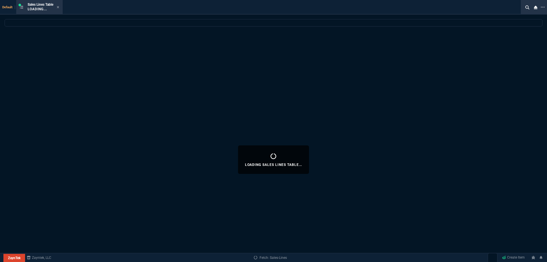
select select
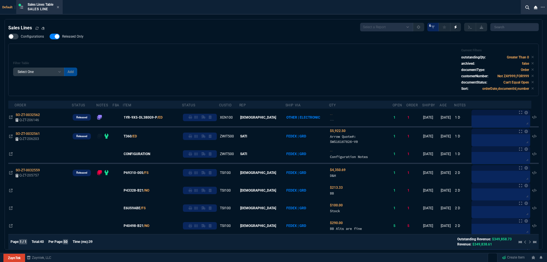
click at [69, 39] on label "Released Only" at bounding box center [70, 37] width 40 height 6
click at [50, 37] on input "Released Only" at bounding box center [49, 36] width 0 height 0
checkbox input "false"
click at [198, 41] on div "Configurations Released Only Filter Table Select One Add Filter () Age () ATS (…" at bounding box center [273, 65] width 530 height 62
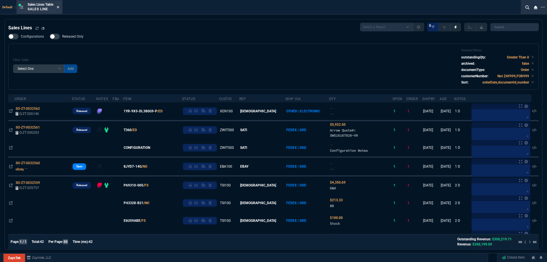
click at [59, 7] on icon at bounding box center [58, 7] width 2 height 2
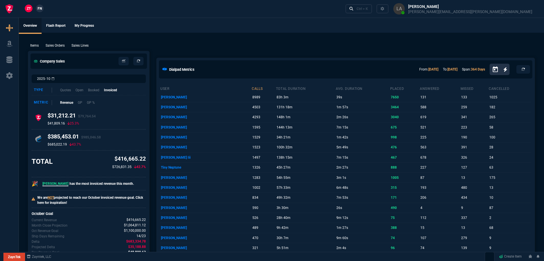
click at [42, 9] on span "FN" at bounding box center [40, 8] width 4 height 5
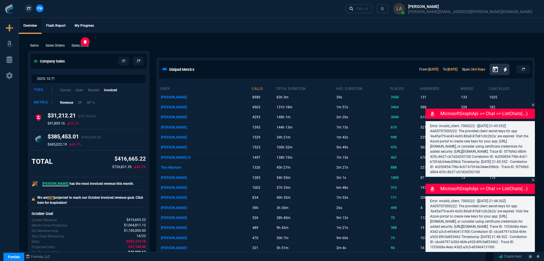
click at [76, 43] on p "Sales Lines" at bounding box center [79, 45] width 17 height 5
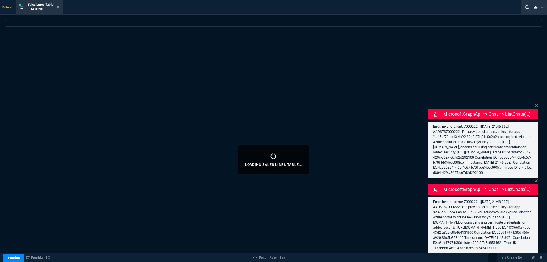
select select
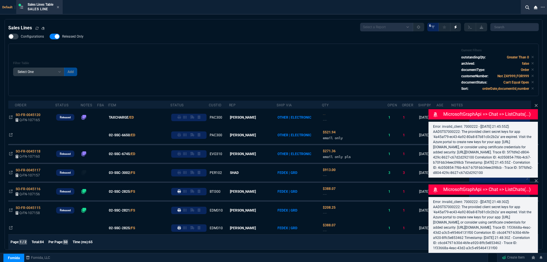
click at [81, 41] on div "Configurations Released Only Filter Table Select One Add Filter () Age () ATS (…" at bounding box center [273, 65] width 530 height 62
click at [79, 40] on nx-fornida-field-switch-one "Released Only" at bounding box center [70, 37] width 40 height 5
click at [208, 43] on div "Configurations Released Only Filter Table Select One Add Filter () Age () ATS (…" at bounding box center [273, 65] width 530 height 62
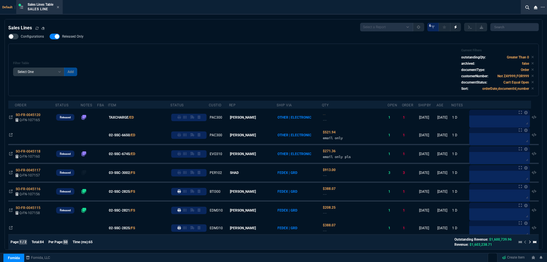
click at [76, 38] on span "Released Only" at bounding box center [72, 36] width 21 height 5
click at [50, 37] on input "Released Only" at bounding box center [49, 36] width 0 height 0
checkbox input "false"
click at [165, 44] on div "Filter Table Select One Add Filter () Age () ATS () Cond (itemVariantCode) Cust…" at bounding box center [273, 70] width 530 height 52
